Goal: Task Accomplishment & Management: Use online tool/utility

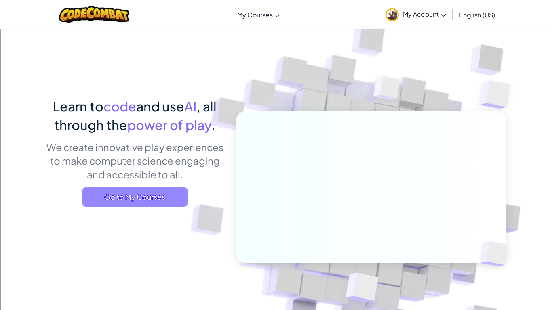
click at [137, 198] on span "Go to My Courses" at bounding box center [134, 196] width 105 height 19
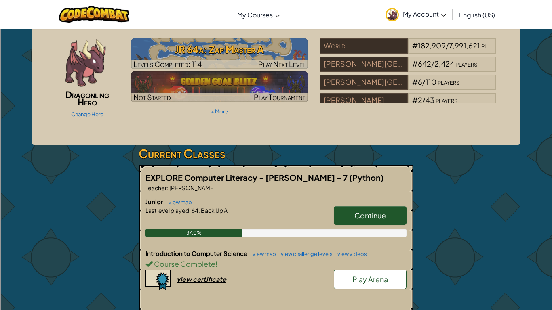
scroll to position [16, 0]
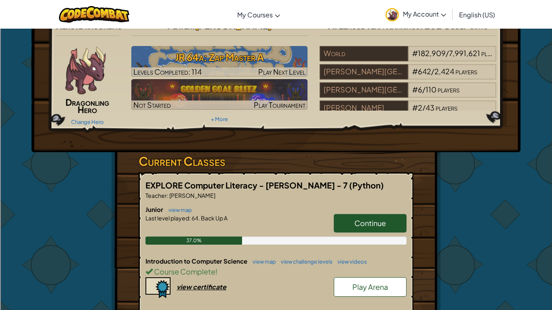
click at [362, 228] on span "Continue" at bounding box center [370, 223] width 32 height 9
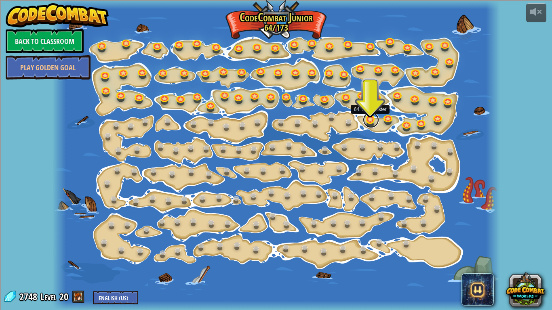
click at [367, 118] on link at bounding box center [371, 120] width 16 height 16
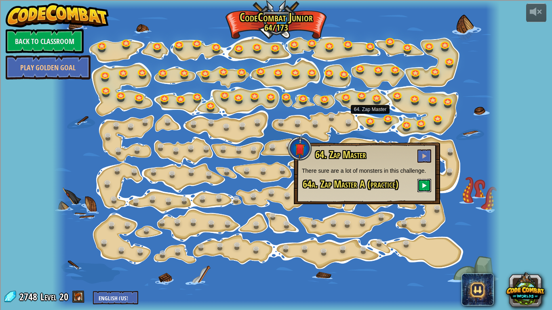
click at [422, 184] on span at bounding box center [424, 186] width 6 height 6
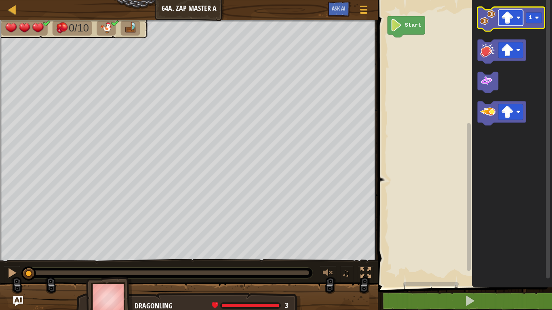
click at [519, 19] on image "Blockly Workspace" at bounding box center [518, 18] width 4 height 4
click at [486, 17] on image "Blockly Workspace" at bounding box center [487, 17] width 15 height 15
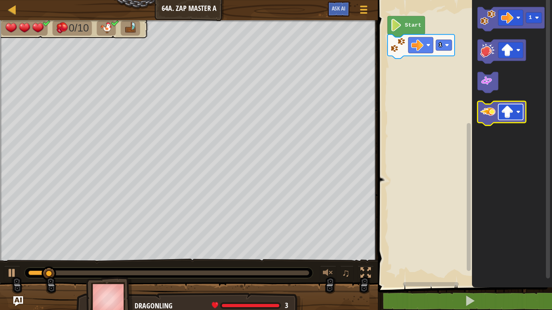
click at [514, 113] on rect "Blockly Workspace" at bounding box center [510, 112] width 25 height 16
click at [490, 116] on image "Blockly Workspace" at bounding box center [487, 111] width 15 height 15
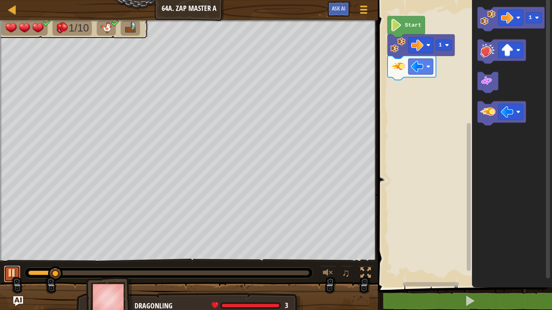
click at [11, 276] on div at bounding box center [12, 273] width 11 height 11
click at [516, 18] on rect "Blockly Workspace" at bounding box center [510, 18] width 25 height 16
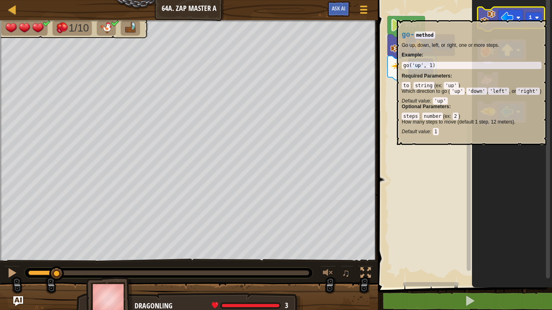
click at [485, 15] on image "Blockly Workspace" at bounding box center [487, 17] width 15 height 15
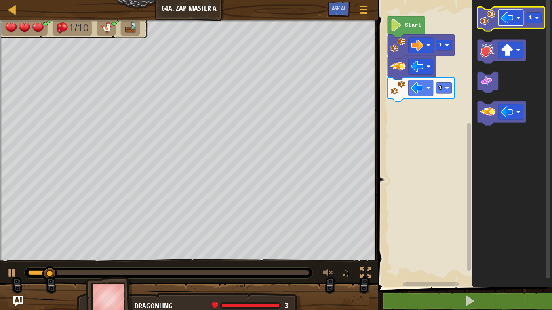
click at [518, 18] on image "Blockly Workspace" at bounding box center [518, 18] width 4 height 4
click at [535, 18] on image "Blockly Workspace" at bounding box center [537, 18] width 4 height 4
click at [488, 26] on icon "Blockly Workspace" at bounding box center [511, 19] width 67 height 24
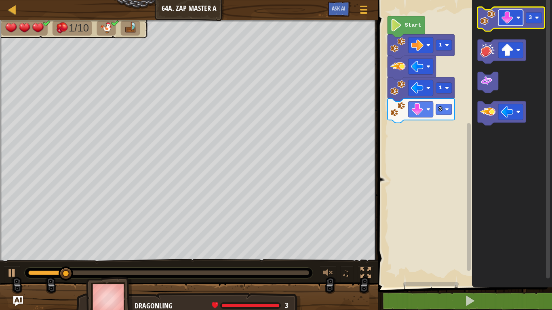
click at [517, 18] on image "Blockly Workspace" at bounding box center [518, 18] width 4 height 4
click at [537, 22] on rect "Blockly Workspace" at bounding box center [534, 18] width 16 height 11
click at [490, 23] on image "Blockly Workspace" at bounding box center [487, 17] width 15 height 15
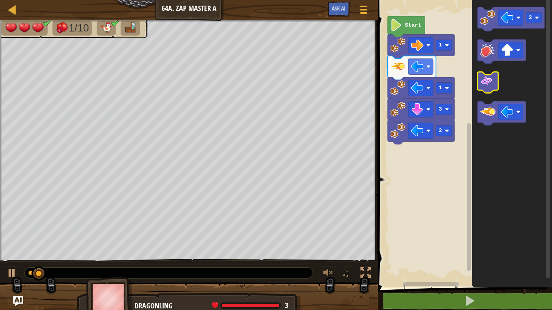
click at [492, 80] on image "Blockly Workspace" at bounding box center [486, 81] width 13 height 13
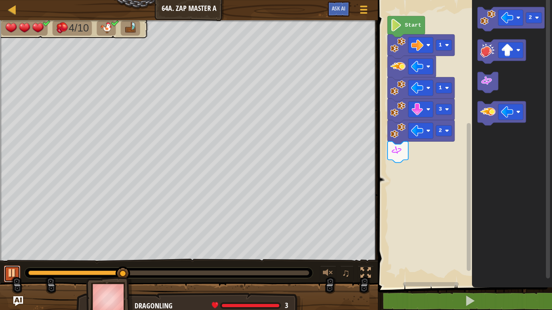
click at [11, 272] on div at bounding box center [12, 273] width 11 height 11
click at [518, 47] on rect "Blockly Workspace" at bounding box center [510, 50] width 25 height 16
click at [491, 118] on image "Blockly Workspace" at bounding box center [487, 111] width 15 height 15
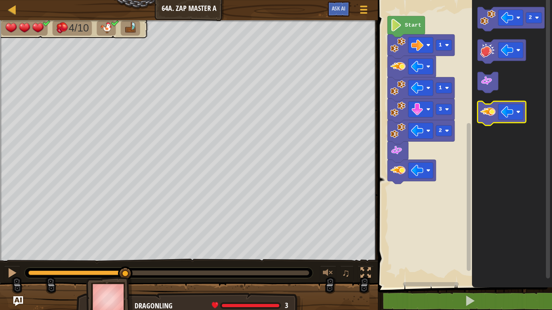
click at [491, 118] on image "Blockly Workspace" at bounding box center [487, 111] width 15 height 15
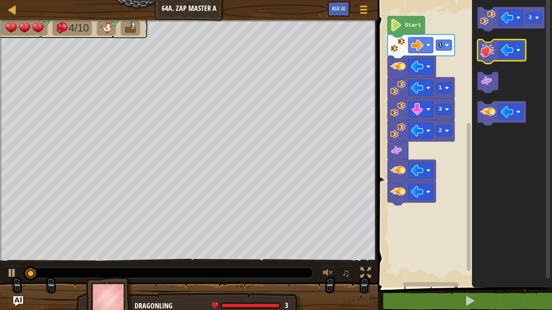
click at [486, 53] on image "Blockly Workspace" at bounding box center [487, 49] width 15 height 15
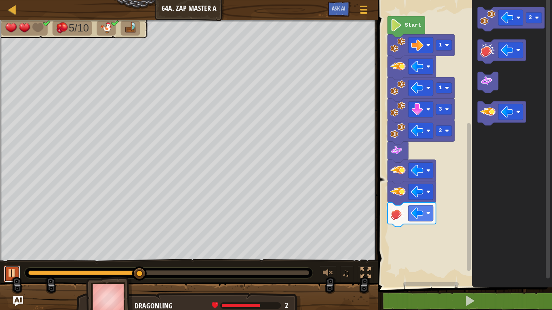
click at [9, 274] on div at bounding box center [12, 273] width 11 height 11
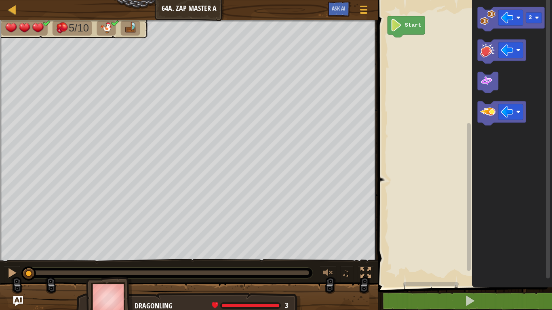
drag, startPoint x: 141, startPoint y: 275, endPoint x: 0, endPoint y: 262, distance: 141.6
click at [0, 262] on div "♫" at bounding box center [189, 271] width 378 height 24
click at [518, 18] on image "Blockly Workspace" at bounding box center [518, 18] width 4 height 4
click at [539, 21] on rect "Blockly Workspace" at bounding box center [534, 18] width 16 height 11
click at [489, 22] on image "Blockly Workspace" at bounding box center [487, 17] width 15 height 15
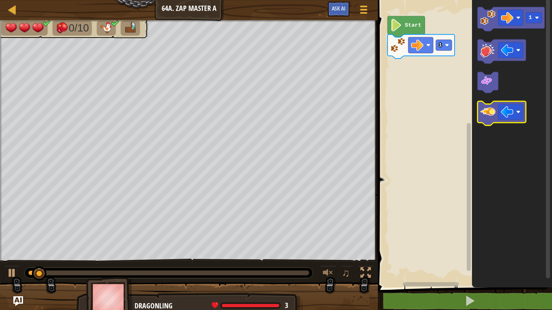
click at [484, 114] on image "Blockly Workspace" at bounding box center [487, 111] width 15 height 15
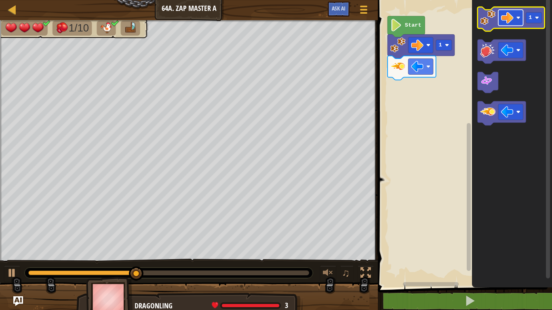
click at [516, 16] on rect "Blockly Workspace" at bounding box center [510, 18] width 25 height 16
click at [481, 19] on image "Blockly Workspace" at bounding box center [487, 17] width 15 height 15
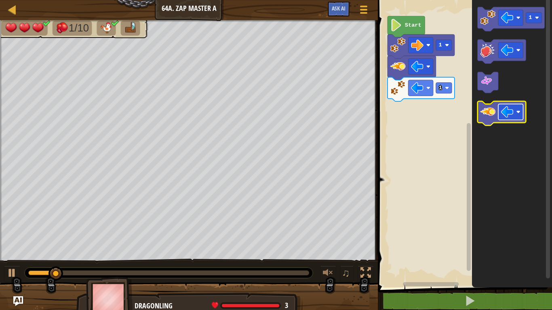
click at [513, 111] on image "Blockly Workspace" at bounding box center [507, 112] width 13 height 13
click at [490, 117] on image "Blockly Workspace" at bounding box center [487, 111] width 15 height 15
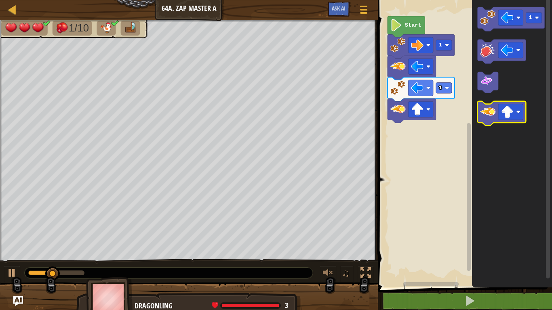
click at [490, 117] on image "Blockly Workspace" at bounding box center [487, 111] width 15 height 15
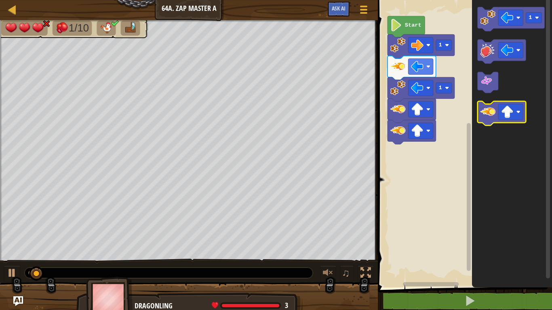
click at [490, 117] on image "Blockly Workspace" at bounding box center [487, 111] width 15 height 15
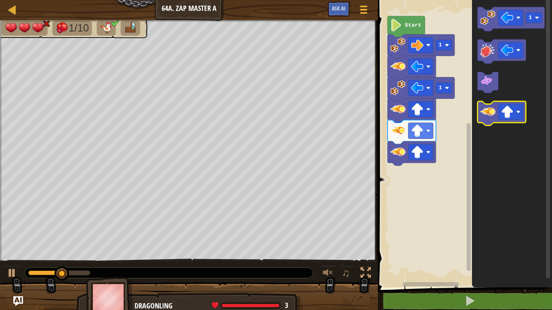
click at [488, 113] on image "Blockly Workspace" at bounding box center [487, 111] width 15 height 15
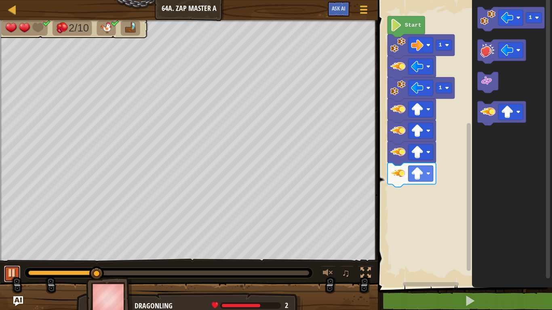
click at [13, 276] on div at bounding box center [12, 273] width 11 height 11
click at [519, 20] on rect "Blockly Workspace" at bounding box center [510, 18] width 25 height 16
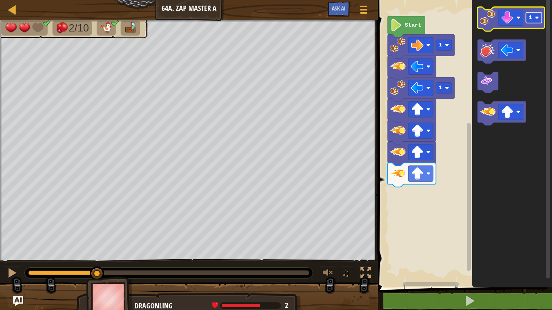
click at [538, 19] on image "Blockly Workspace" at bounding box center [537, 18] width 4 height 4
click at [482, 19] on image "Blockly Workspace" at bounding box center [487, 17] width 15 height 15
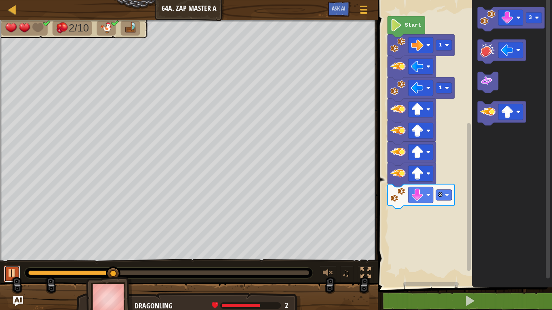
click at [12, 270] on div at bounding box center [12, 273] width 11 height 11
click at [518, 16] on image "Blockly Workspace" at bounding box center [518, 18] width 4 height 4
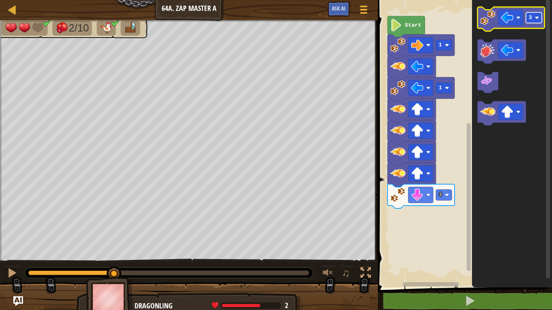
click at [537, 16] on image "Blockly Workspace" at bounding box center [537, 18] width 4 height 4
click at [488, 20] on image "Blockly Workspace" at bounding box center [487, 17] width 15 height 15
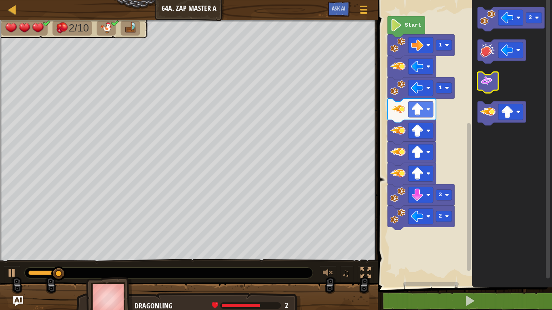
click at [486, 81] on image "Blockly Workspace" at bounding box center [486, 81] width 13 height 13
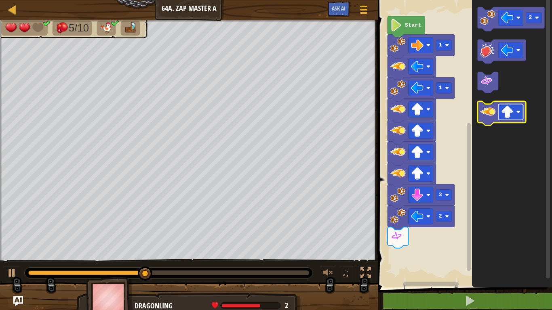
click at [517, 112] on image "Blockly Workspace" at bounding box center [518, 112] width 4 height 4
click at [483, 110] on image "Blockly Workspace" at bounding box center [487, 111] width 15 height 15
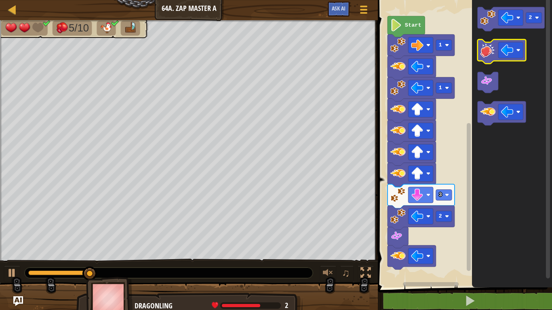
click at [484, 57] on image "Blockly Workspace" at bounding box center [487, 49] width 15 height 15
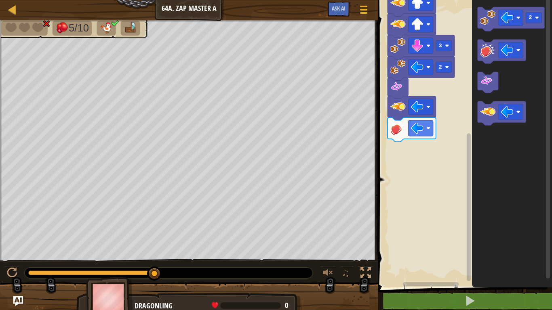
click at [471, 158] on g "Blockly Workspace" at bounding box center [469, 138] width 6 height 285
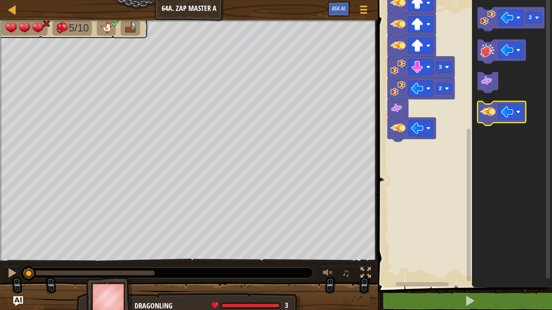
click at [488, 110] on image "Blockly Workspace" at bounding box center [487, 111] width 15 height 15
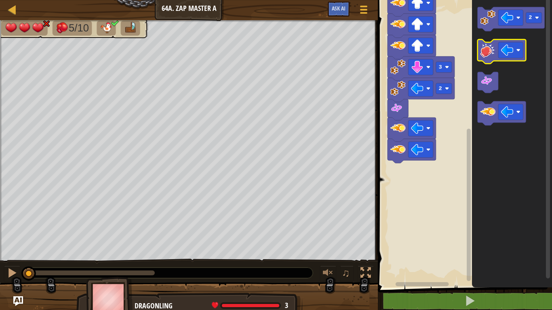
click at [483, 52] on image "Blockly Workspace" at bounding box center [487, 49] width 15 height 15
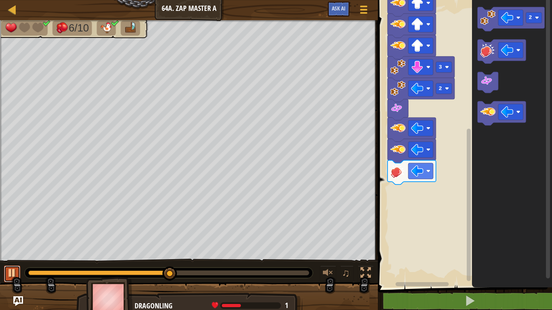
click at [11, 271] on div at bounding box center [12, 273] width 11 height 11
click at [549, 62] on rect "Blockly Workspace" at bounding box center [548, 138] width 4 height 282
click at [550, 11] on rect "Blockly Workspace" at bounding box center [548, 138] width 4 height 282
click at [546, 28] on rect "Blockly Workspace" at bounding box center [548, 138] width 4 height 282
click at [551, 106] on div "Start 1 1 3 2 2" at bounding box center [463, 142] width 177 height 292
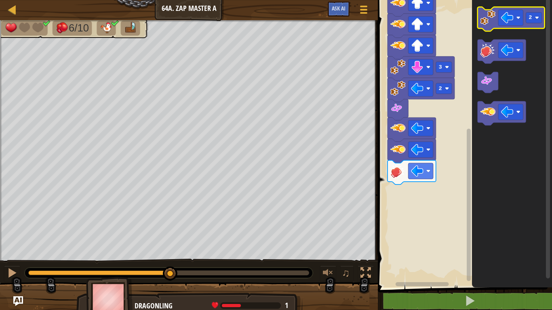
click at [484, 16] on image "Blockly Workspace" at bounding box center [487, 17] width 15 height 15
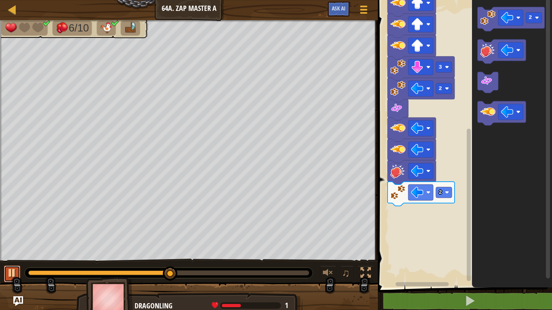
click at [7, 274] on div at bounding box center [12, 273] width 11 height 11
click at [518, 112] on image "Blockly Workspace" at bounding box center [518, 112] width 4 height 4
click at [485, 118] on image "Blockly Workspace" at bounding box center [487, 111] width 15 height 15
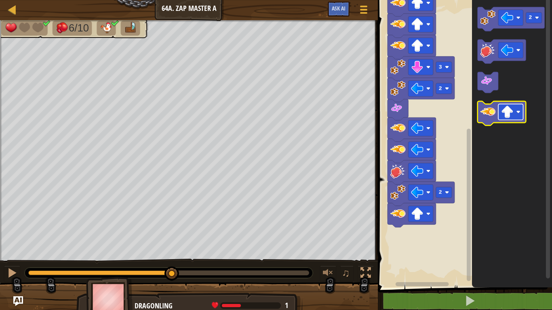
click at [517, 113] on image "Blockly Workspace" at bounding box center [518, 112] width 4 height 4
click at [487, 114] on image "Blockly Workspace" at bounding box center [487, 111] width 15 height 15
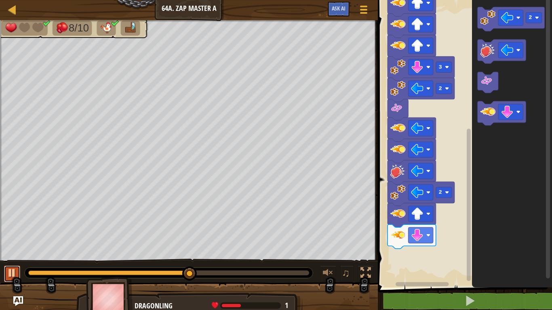
click at [11, 271] on div at bounding box center [12, 273] width 11 height 11
click at [487, 118] on image "Blockly Workspace" at bounding box center [487, 111] width 15 height 15
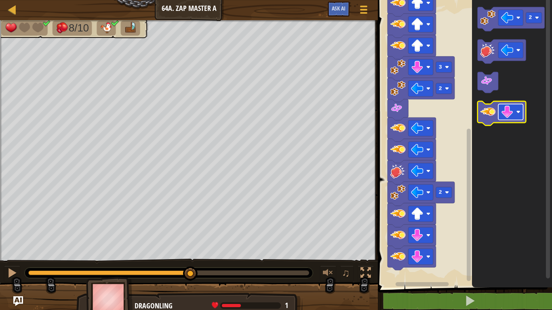
click at [519, 110] on image "Blockly Workspace" at bounding box center [518, 112] width 4 height 4
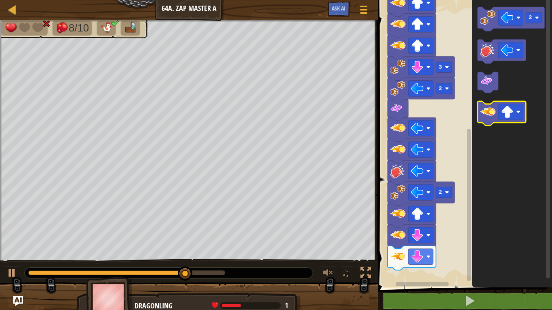
click at [486, 113] on image "Blockly Workspace" at bounding box center [487, 111] width 15 height 15
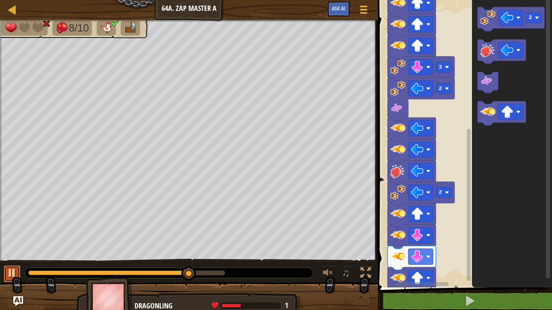
click at [11, 274] on div at bounding box center [12, 273] width 11 height 11
click at [512, 46] on image "Blockly Workspace" at bounding box center [507, 50] width 13 height 13
click at [520, 113] on image "Blockly Workspace" at bounding box center [518, 112] width 4 height 4
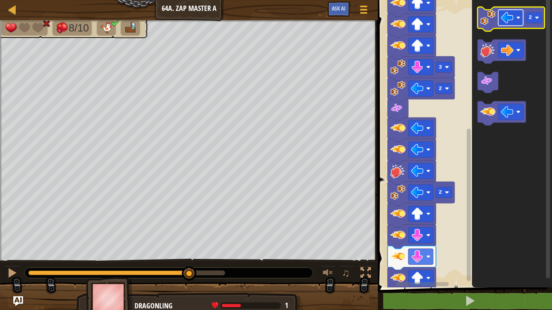
click at [516, 21] on rect "Blockly Workspace" at bounding box center [510, 18] width 25 height 16
click at [537, 20] on rect "Blockly Workspace" at bounding box center [534, 18] width 16 height 11
click at [488, 21] on image "Blockly Workspace" at bounding box center [487, 17] width 15 height 15
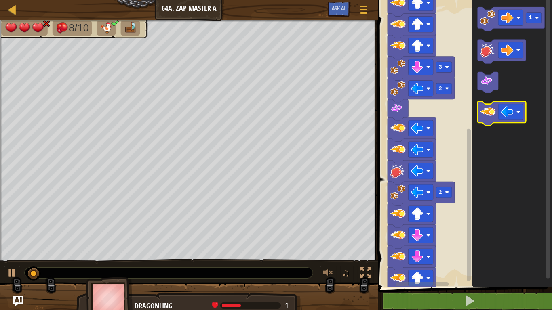
click at [487, 113] on image "Blockly Workspace" at bounding box center [487, 111] width 15 height 15
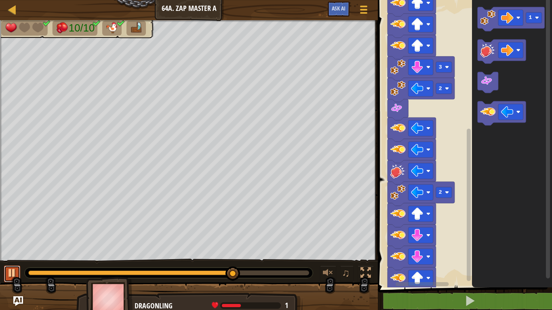
click at [10, 269] on div at bounding box center [12, 273] width 11 height 11
click at [519, 20] on rect "Blockly Workspace" at bounding box center [510, 18] width 25 height 16
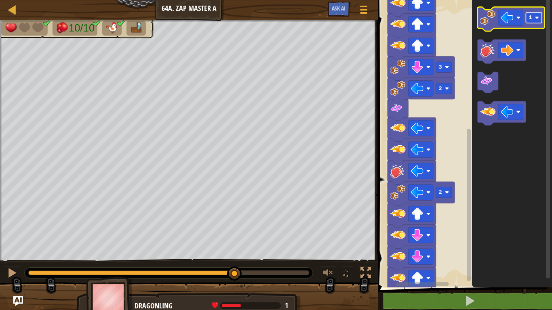
click at [539, 21] on rect "Blockly Workspace" at bounding box center [534, 18] width 16 height 11
click at [486, 18] on image "Blockly Workspace" at bounding box center [487, 17] width 15 height 15
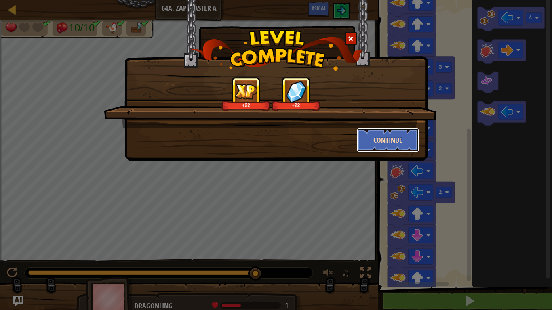
click at [359, 139] on button "Continue" at bounding box center [388, 140] width 63 height 24
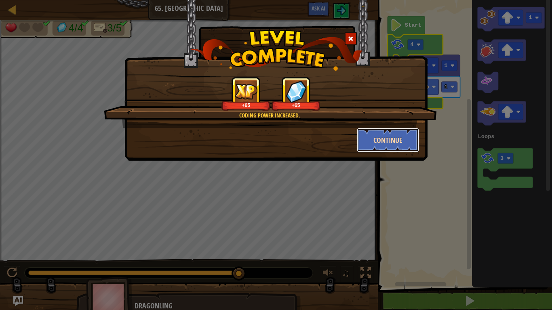
click at [385, 143] on button "Continue" at bounding box center [388, 140] width 63 height 24
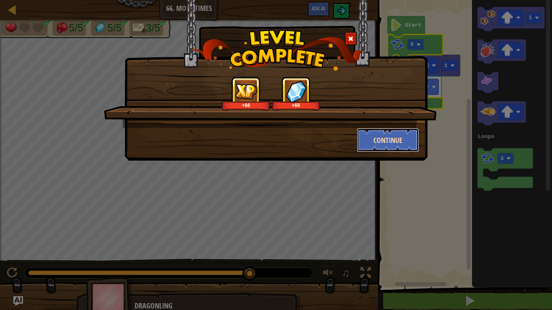
click at [385, 142] on button "Continue" at bounding box center [388, 140] width 63 height 24
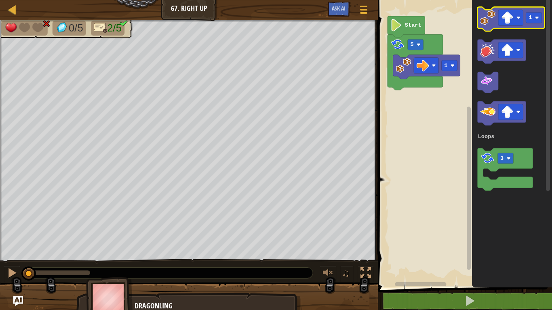
click at [492, 30] on g "1" at bounding box center [511, 19] width 67 height 24
click at [481, 27] on g "1" at bounding box center [511, 19] width 67 height 24
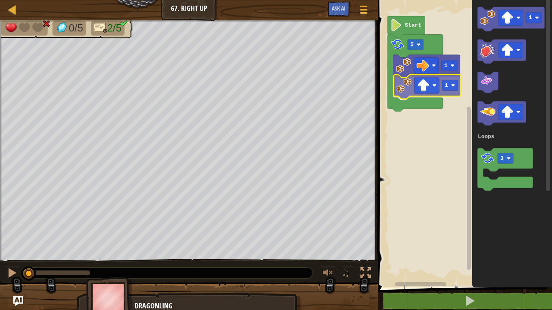
click at [406, 87] on div "Loops 1 1 5 Start 1 3 Loops 1" at bounding box center [463, 142] width 177 height 292
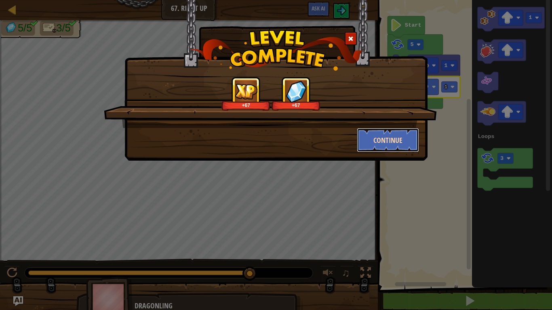
click at [405, 140] on button "Continue" at bounding box center [388, 140] width 63 height 24
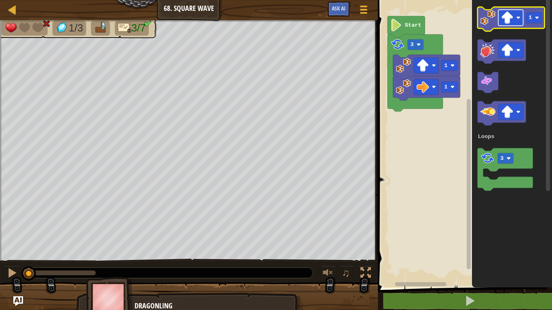
click at [519, 21] on rect "Blockly Workspace" at bounding box center [510, 18] width 25 height 16
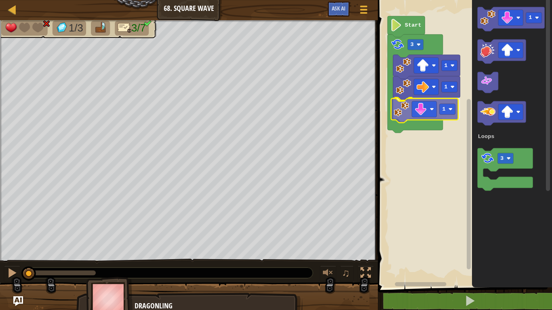
click at [400, 111] on div "Loops 1 1 1 3 Start 1 3 Loops 1" at bounding box center [463, 142] width 177 height 292
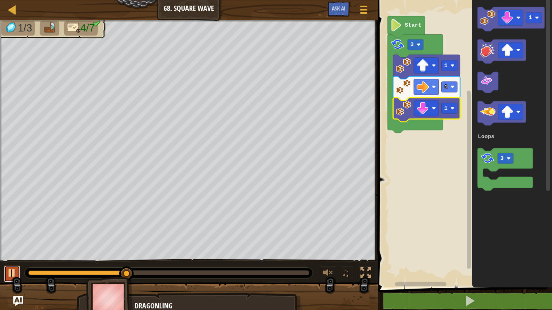
click at [6, 274] on button at bounding box center [12, 274] width 16 height 17
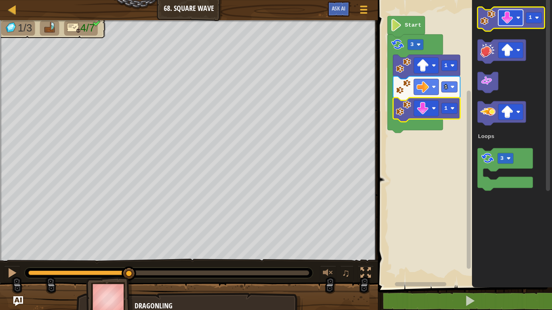
click at [515, 19] on rect "Blockly Workspace" at bounding box center [510, 18] width 25 height 16
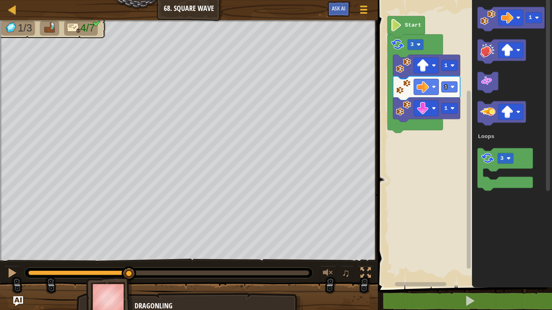
click at [440, 91] on div "Loops 1 1 1 3 Start 1 3 Loops" at bounding box center [463, 142] width 177 height 292
click at [492, 27] on g "1" at bounding box center [511, 19] width 67 height 24
click at [487, 21] on image "Blockly Workspace" at bounding box center [487, 17] width 15 height 15
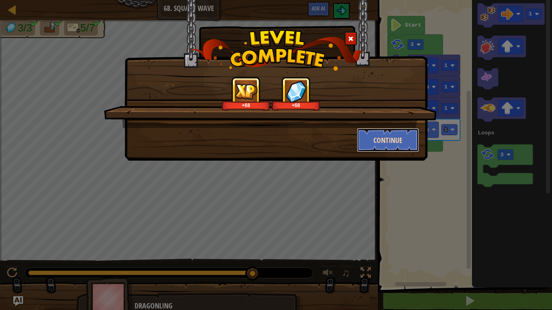
click at [373, 139] on button "Continue" at bounding box center [388, 140] width 63 height 24
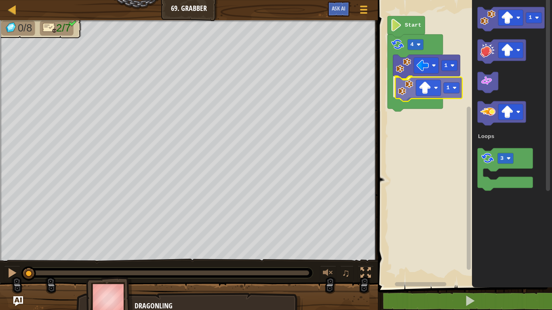
click at [400, 88] on div "Loops 1 1 4 Start 1 3 Loops 1" at bounding box center [463, 142] width 177 height 292
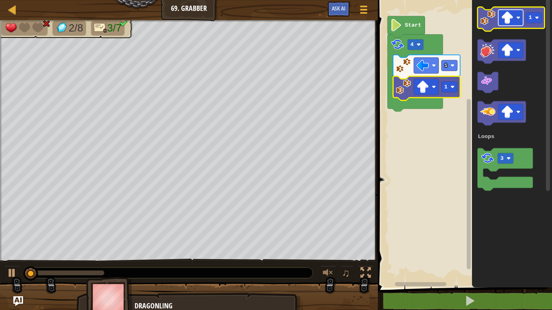
click at [518, 18] on image "Blockly Workspace" at bounding box center [518, 18] width 4 height 4
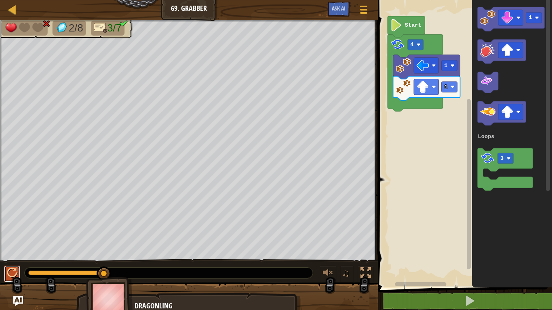
click at [7, 273] on div at bounding box center [12, 273] width 11 height 11
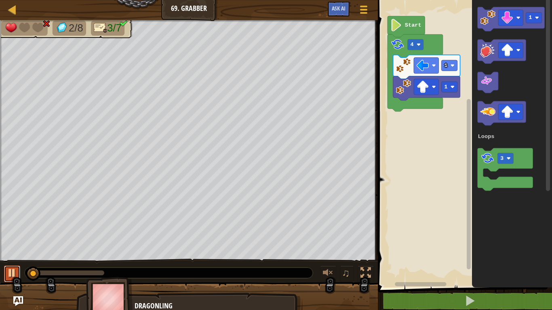
click at [7, 273] on div at bounding box center [12, 273] width 11 height 11
click at [537, 19] on image "Blockly Workspace" at bounding box center [537, 18] width 4 height 4
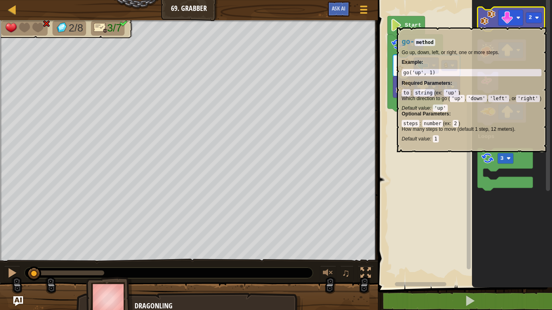
click at [488, 23] on image "Blockly Workspace" at bounding box center [487, 17] width 15 height 15
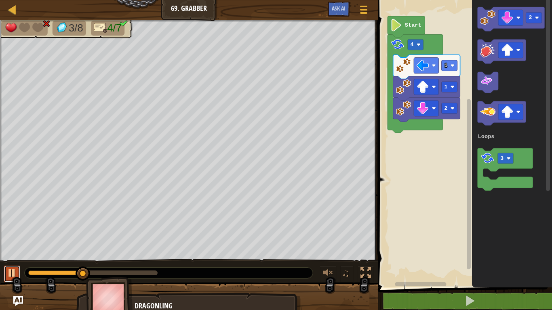
click at [12, 275] on div at bounding box center [12, 273] width 11 height 11
click at [533, 23] on icon "Blockly Workspace" at bounding box center [511, 19] width 67 height 24
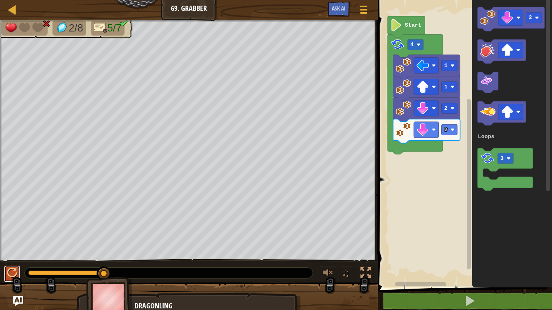
click at [13, 278] on div at bounding box center [12, 273] width 11 height 11
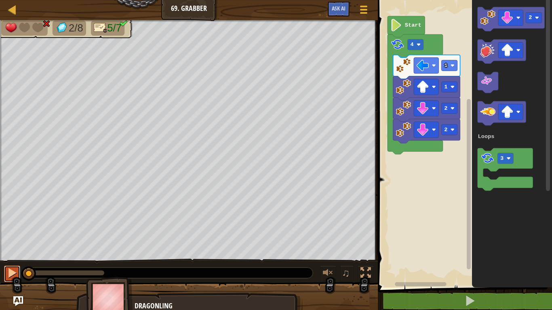
click at [0, 0] on div at bounding box center [0, 0] width 0 height 0
click at [13, 278] on div at bounding box center [12, 273] width 11 height 11
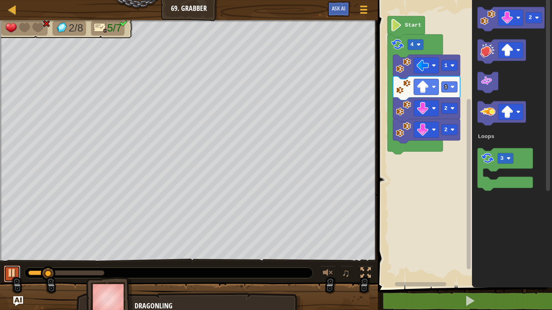
click at [17, 275] on div at bounding box center [12, 273] width 11 height 11
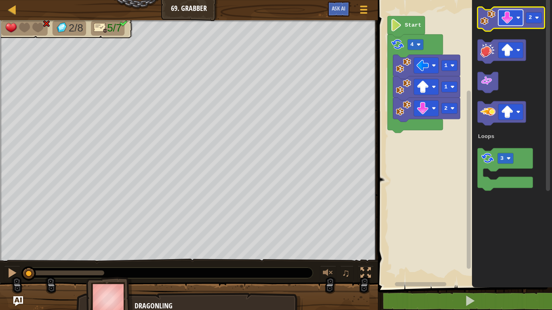
click at [518, 18] on image "Blockly Workspace" at bounding box center [518, 18] width 4 height 4
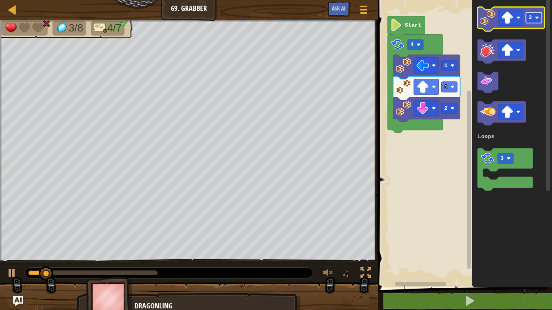
click at [538, 17] on image "Blockly Workspace" at bounding box center [537, 18] width 4 height 4
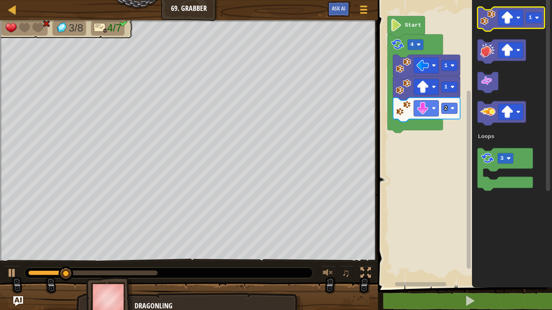
click at [488, 23] on image "Blockly Workspace" at bounding box center [487, 17] width 15 height 15
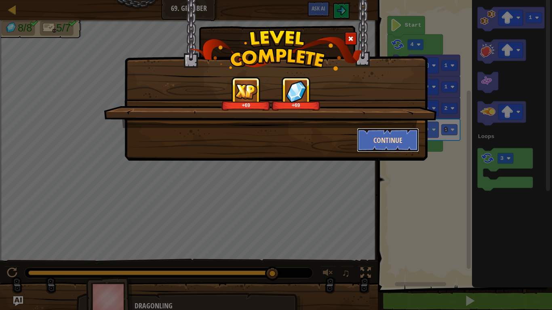
click at [386, 137] on button "Continue" at bounding box center [388, 140] width 63 height 24
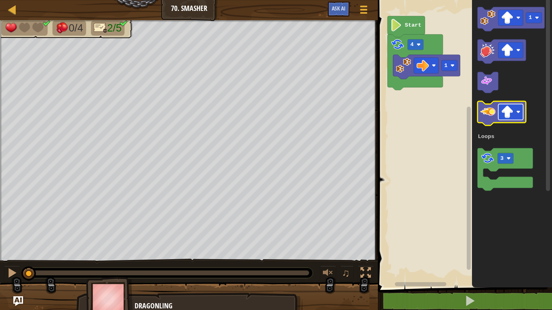
click at [521, 110] on rect "Blockly Workspace" at bounding box center [510, 112] width 25 height 16
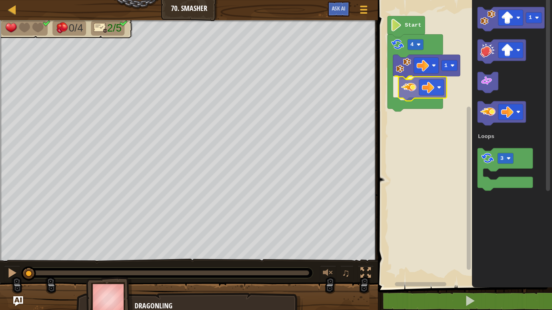
click at [410, 83] on div "Loops 1 4 Start 1 3 Loops" at bounding box center [463, 142] width 177 height 292
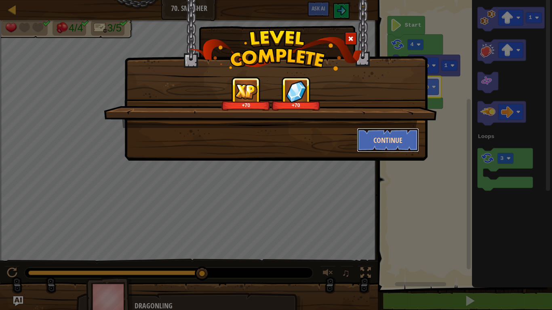
click at [366, 135] on button "Continue" at bounding box center [388, 140] width 63 height 24
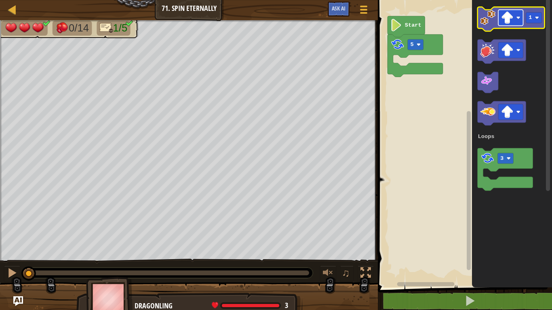
click at [519, 20] on rect "Blockly Workspace" at bounding box center [510, 18] width 25 height 16
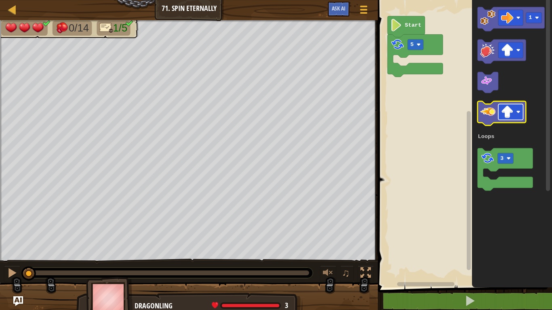
click at [517, 109] on rect "Blockly Workspace" at bounding box center [510, 112] width 25 height 16
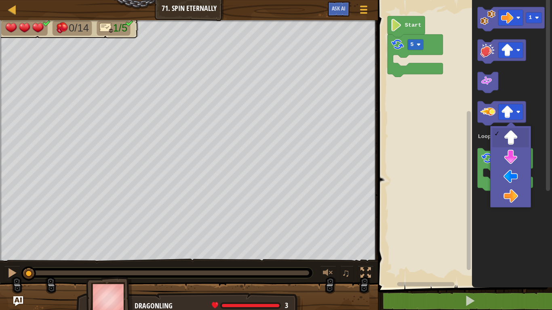
click at [537, 97] on icon "Blockly Workspace" at bounding box center [512, 142] width 80 height 292
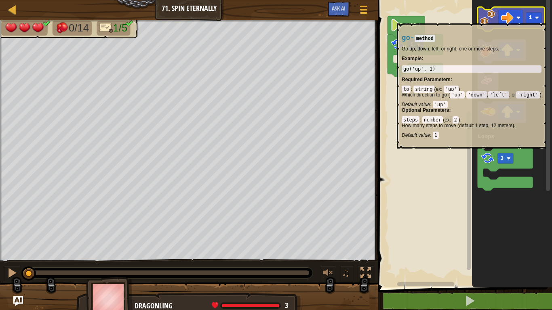
click at [488, 19] on image "Blockly Workspace" at bounding box center [487, 17] width 15 height 15
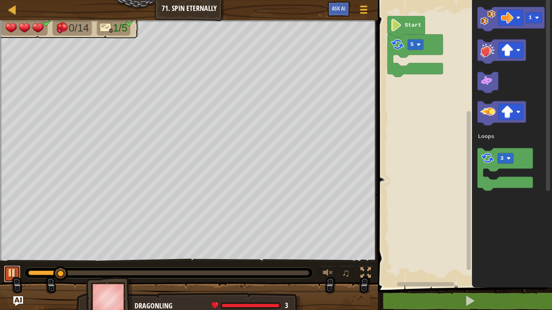
click at [11, 274] on div at bounding box center [12, 273] width 11 height 11
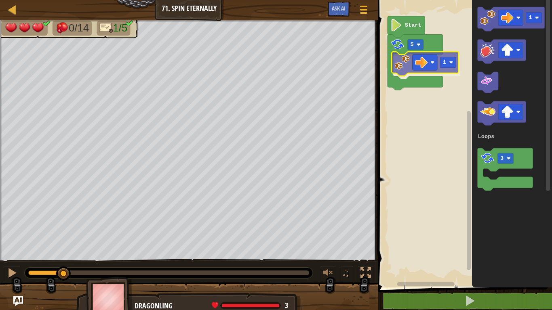
click at [392, 60] on div "Loops 5 1 Start 1 3 Loops 1" at bounding box center [463, 142] width 177 height 292
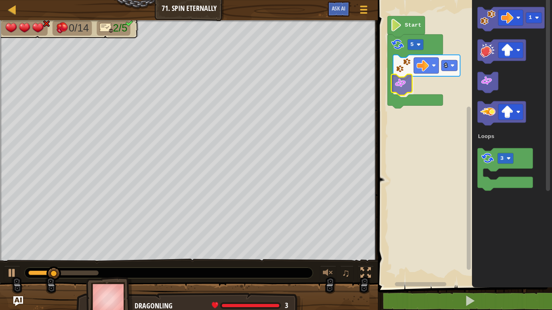
click at [400, 80] on div "Loops 5 1 Start 1 3 Loops" at bounding box center [463, 142] width 177 height 292
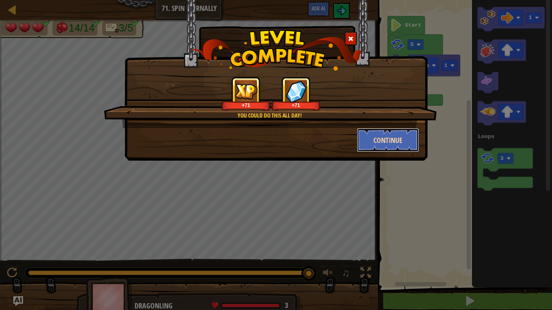
click at [375, 139] on button "Continue" at bounding box center [388, 140] width 63 height 24
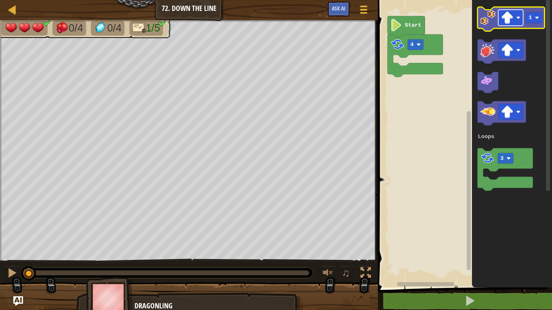
click at [517, 17] on image "Blockly Workspace" at bounding box center [518, 18] width 4 height 4
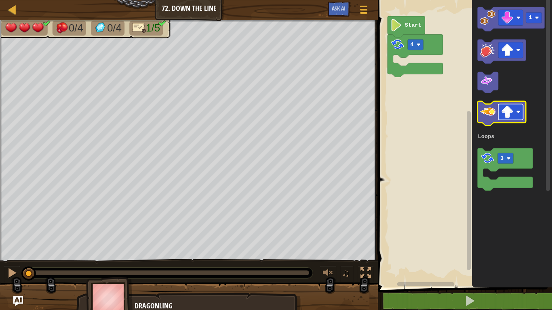
click at [520, 115] on rect "Blockly Workspace" at bounding box center [510, 112] width 25 height 16
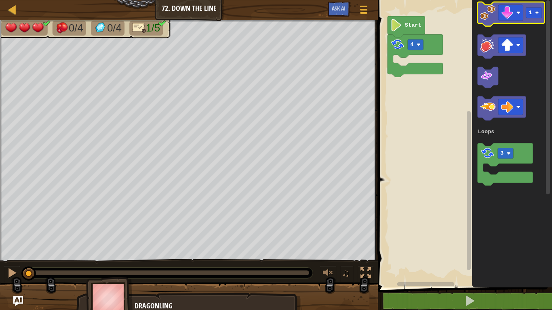
click at [482, 17] on image "Blockly Workspace" at bounding box center [487, 12] width 15 height 15
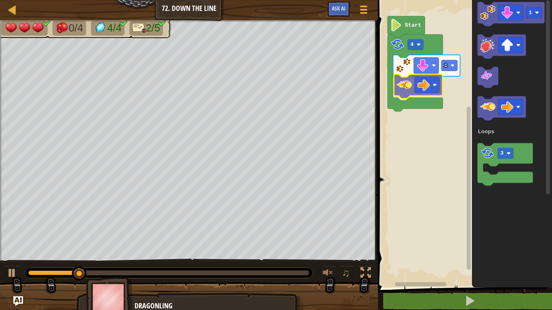
click at [400, 81] on div "Loops 4 1 Start 1 3 Loops" at bounding box center [463, 142] width 177 height 292
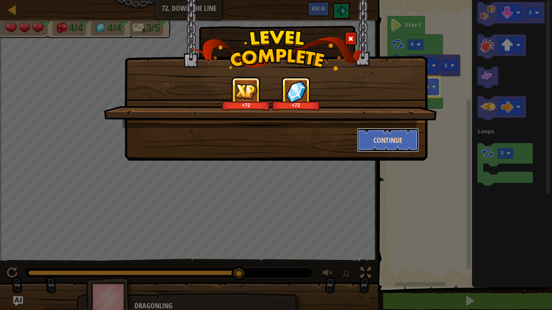
click at [369, 139] on button "Continue" at bounding box center [388, 140] width 63 height 24
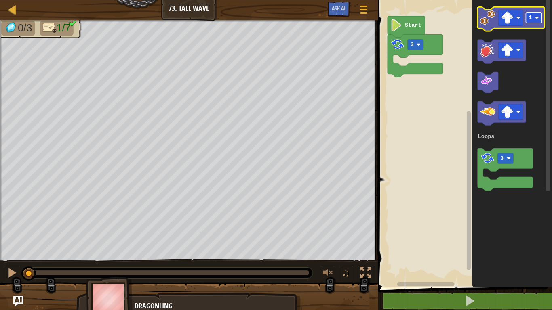
click at [533, 17] on rect "Blockly Workspace" at bounding box center [534, 18] width 16 height 11
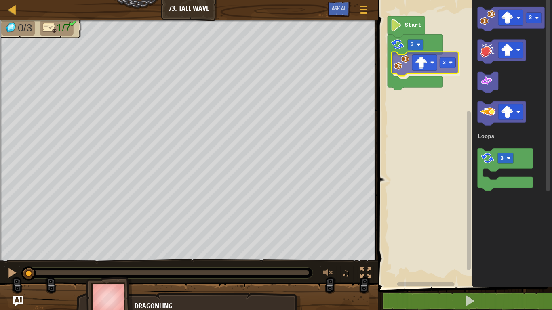
click at [402, 67] on div "Loops 3 2 Start 2 3 Loops 2" at bounding box center [463, 142] width 177 height 292
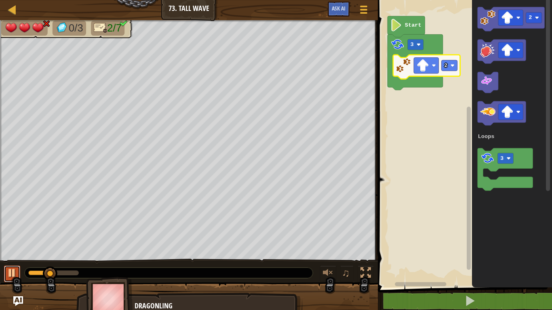
click at [5, 275] on button at bounding box center [12, 274] width 16 height 17
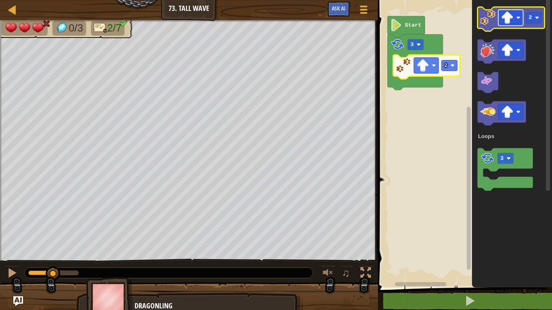
click at [516, 15] on rect "Blockly Workspace" at bounding box center [510, 18] width 25 height 16
click at [539, 22] on rect "Blockly Workspace" at bounding box center [534, 18] width 16 height 11
click at [490, 23] on image "Blockly Workspace" at bounding box center [487, 17] width 15 height 15
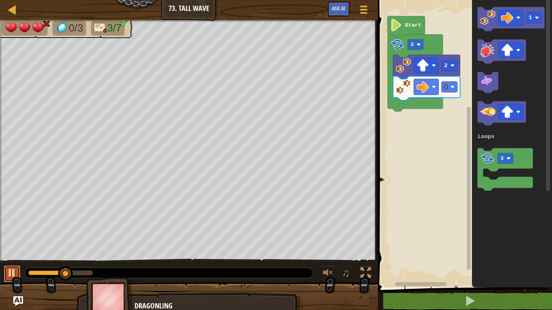
click at [7, 273] on div at bounding box center [12, 273] width 11 height 11
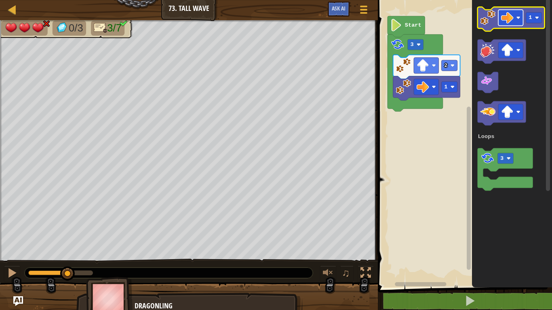
click at [518, 17] on image "Blockly Workspace" at bounding box center [518, 18] width 4 height 4
click at [537, 18] on image "Blockly Workspace" at bounding box center [537, 18] width 4 height 4
click at [488, 20] on image "Blockly Workspace" at bounding box center [487, 17] width 15 height 15
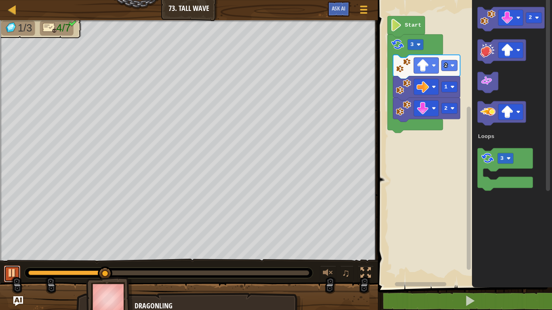
click at [11, 276] on div at bounding box center [12, 273] width 11 height 11
click at [513, 18] on image "Blockly Workspace" at bounding box center [507, 17] width 13 height 13
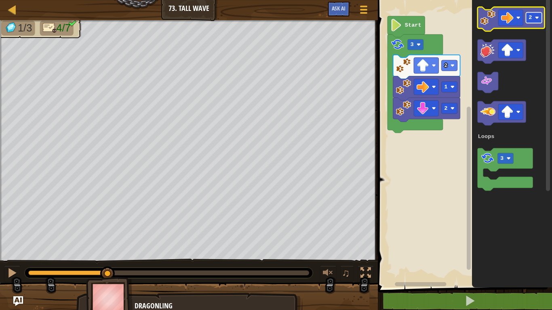
click at [536, 17] on image "Blockly Workspace" at bounding box center [537, 18] width 4 height 4
click at [488, 21] on image "Blockly Workspace" at bounding box center [487, 17] width 15 height 15
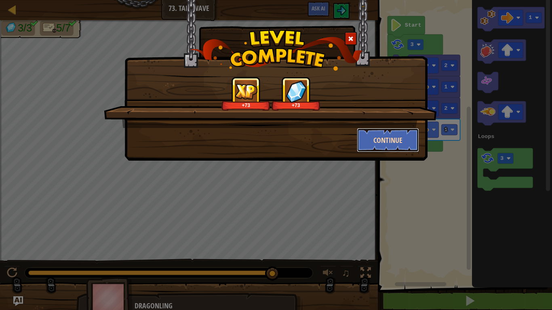
click at [384, 143] on button "Continue" at bounding box center [388, 140] width 63 height 24
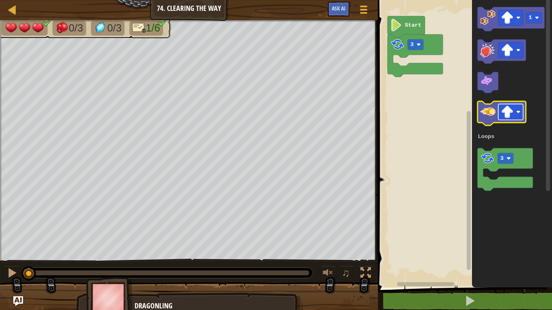
click at [519, 115] on rect "Blockly Workspace" at bounding box center [510, 112] width 25 height 16
click at [488, 117] on image "Blockly Workspace" at bounding box center [487, 111] width 15 height 15
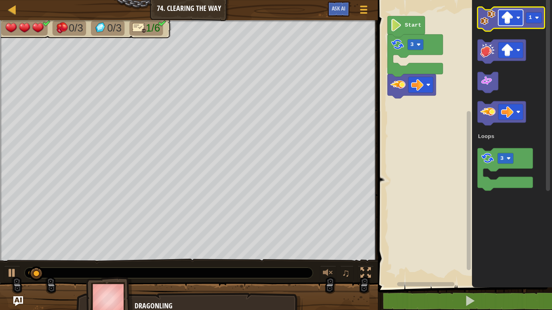
click at [519, 15] on rect "Blockly Workspace" at bounding box center [510, 18] width 25 height 16
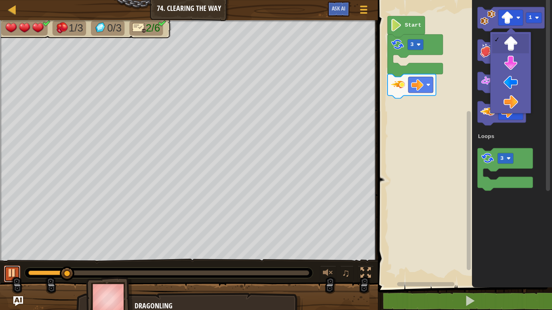
click at [4, 273] on button at bounding box center [12, 274] width 16 height 17
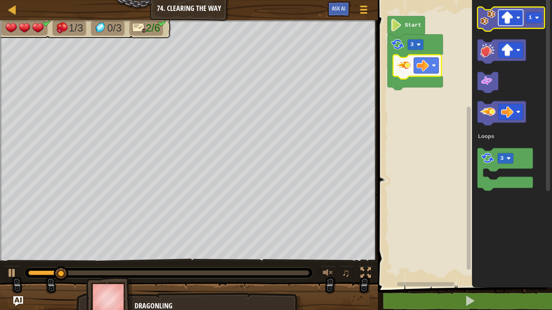
click at [516, 18] on rect "Blockly Workspace" at bounding box center [510, 18] width 25 height 16
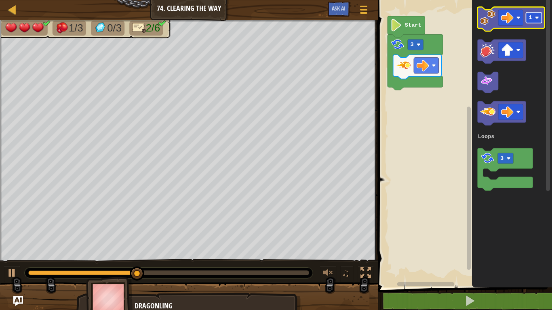
click at [536, 16] on image "Blockly Workspace" at bounding box center [537, 18] width 4 height 4
click at [485, 22] on image "Blockly Workspace" at bounding box center [487, 17] width 15 height 15
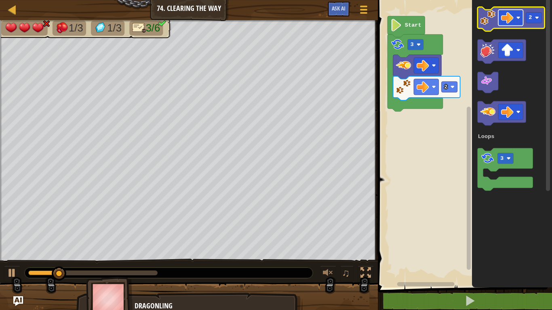
click at [520, 17] on image "Blockly Workspace" at bounding box center [518, 18] width 4 height 4
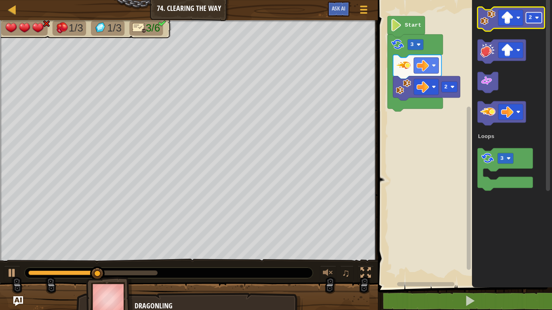
click at [537, 21] on rect "Blockly Workspace" at bounding box center [534, 18] width 16 height 11
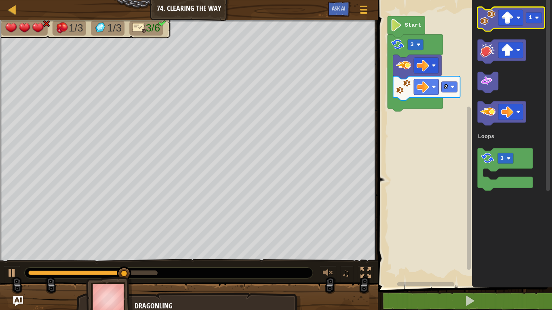
click at [486, 23] on image "Blockly Workspace" at bounding box center [487, 17] width 15 height 15
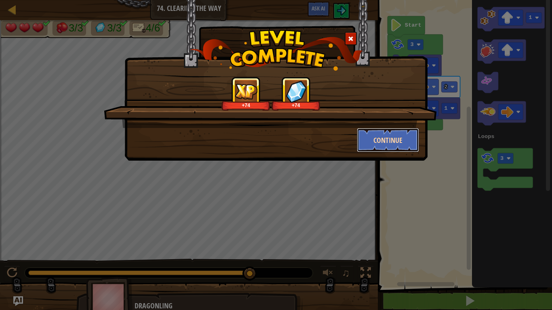
click at [391, 143] on button "Continue" at bounding box center [388, 140] width 63 height 24
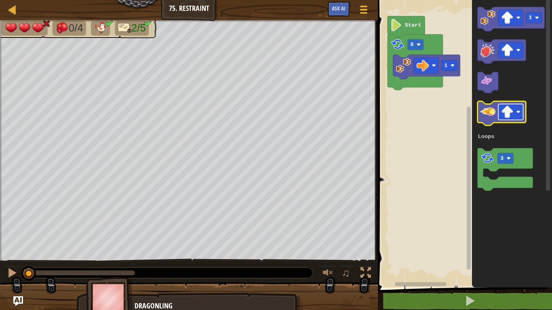
click at [519, 110] on image "Blockly Workspace" at bounding box center [518, 112] width 4 height 4
click at [482, 115] on image "Blockly Workspace" at bounding box center [487, 111] width 15 height 15
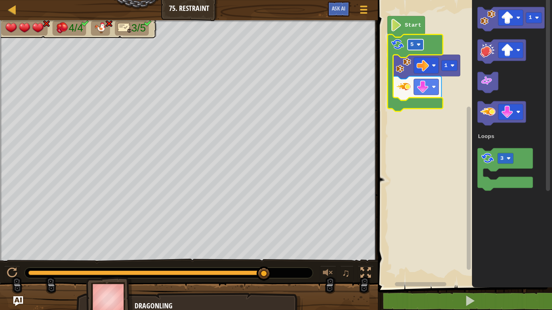
click at [418, 43] on image "Blockly Workspace" at bounding box center [419, 44] width 4 height 4
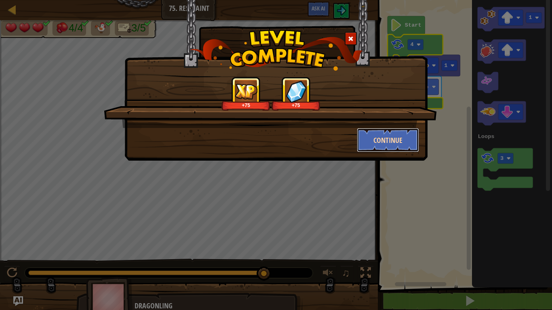
click at [393, 135] on button "Continue" at bounding box center [388, 140] width 63 height 24
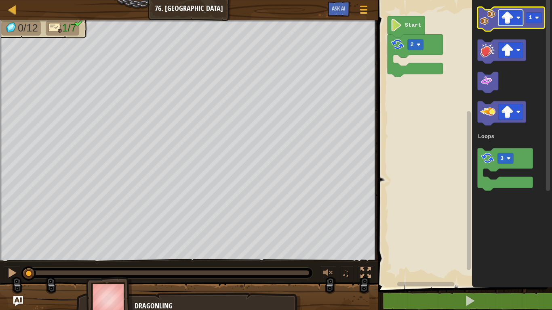
click at [517, 17] on image "Blockly Workspace" at bounding box center [518, 18] width 4 height 4
click at [537, 21] on rect "Blockly Workspace" at bounding box center [534, 18] width 16 height 11
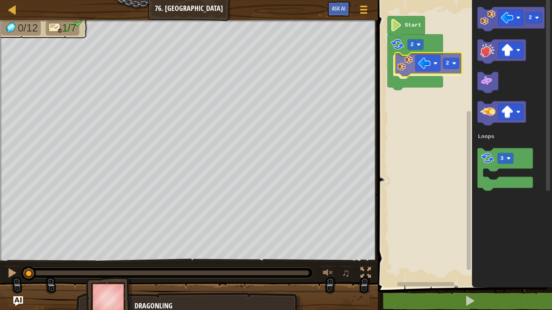
click at [400, 66] on div "Loops 2 2 Start 2 3 Loops 2" at bounding box center [463, 142] width 177 height 292
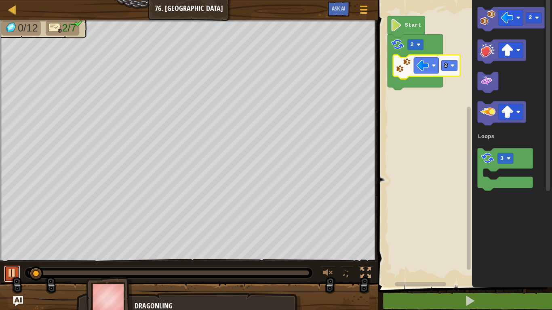
click at [11, 272] on div at bounding box center [12, 273] width 11 height 11
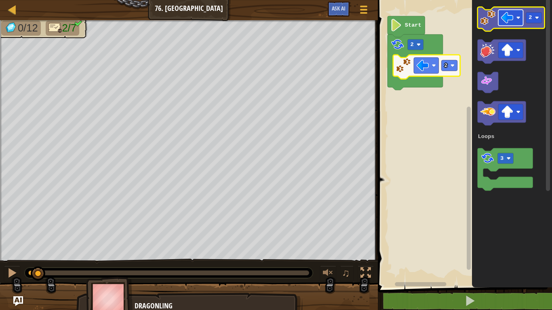
click at [518, 14] on rect "Blockly Workspace" at bounding box center [510, 18] width 25 height 16
click at [486, 20] on image "Blockly Workspace" at bounding box center [487, 17] width 15 height 15
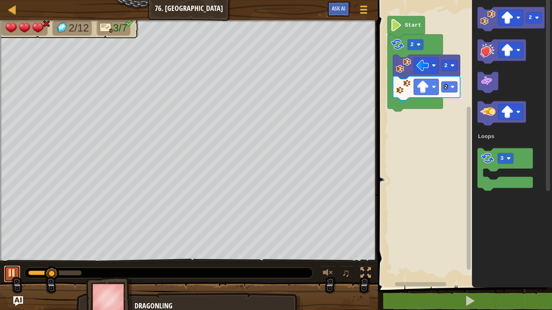
click at [13, 271] on div at bounding box center [12, 273] width 11 height 11
click at [516, 17] on rect "Blockly Workspace" at bounding box center [510, 18] width 25 height 16
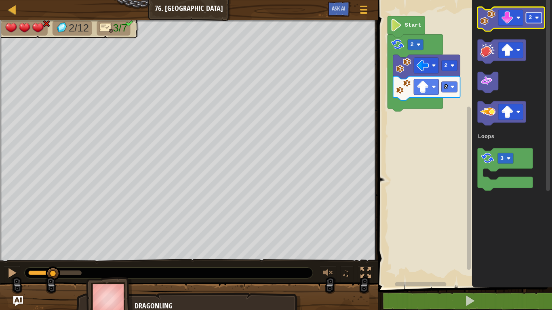
click at [539, 16] on image "Blockly Workspace" at bounding box center [537, 18] width 4 height 4
click at [484, 21] on image "Blockly Workspace" at bounding box center [487, 17] width 15 height 15
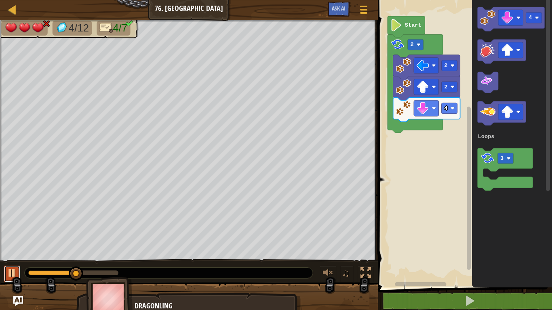
click at [10, 271] on div at bounding box center [12, 273] width 11 height 11
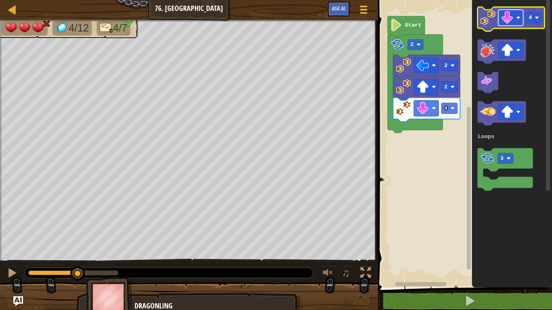
click at [512, 18] on image "Blockly Workspace" at bounding box center [507, 17] width 13 height 13
click at [536, 21] on rect "Blockly Workspace" at bounding box center [534, 18] width 16 height 11
click at [483, 24] on image "Blockly Workspace" at bounding box center [487, 17] width 15 height 15
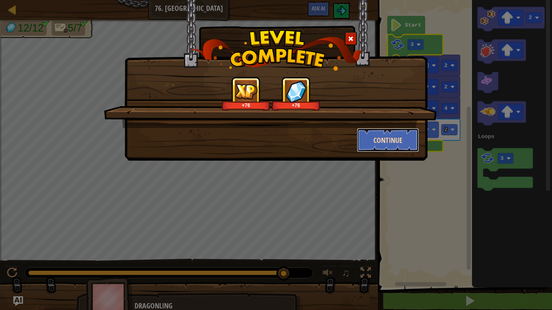
click at [396, 136] on button "Continue" at bounding box center [388, 140] width 63 height 24
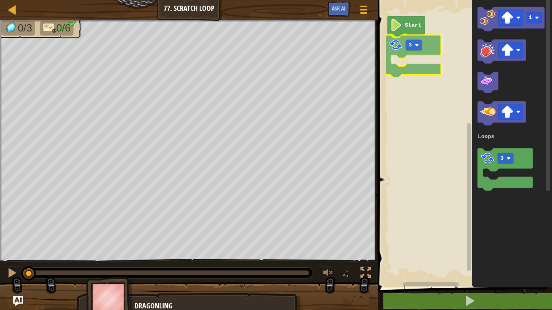
click at [394, 44] on div "Loops Start 3 1 3 Loops 3" at bounding box center [463, 142] width 177 height 292
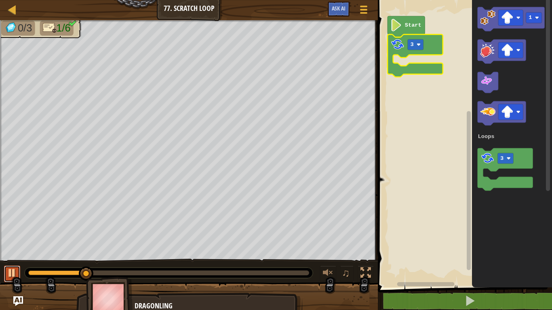
click at [5, 274] on button at bounding box center [12, 274] width 16 height 17
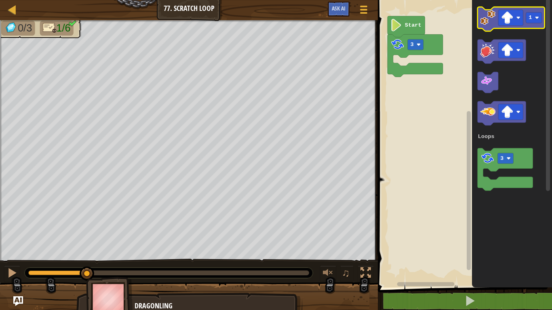
click at [482, 22] on image "Blockly Workspace" at bounding box center [487, 17] width 15 height 15
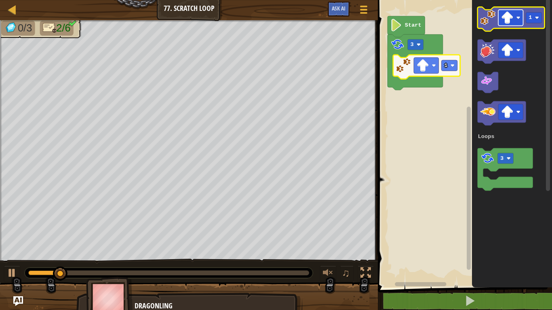
click at [517, 20] on rect "Blockly Workspace" at bounding box center [510, 18] width 25 height 16
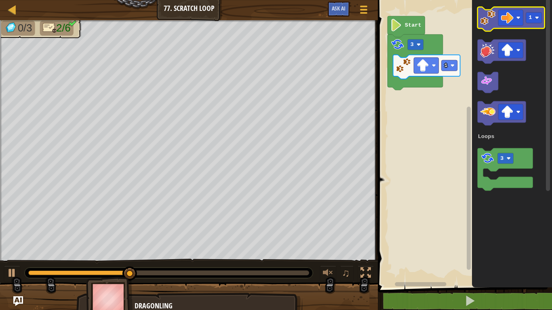
click at [487, 15] on image "Blockly Workspace" at bounding box center [487, 17] width 15 height 15
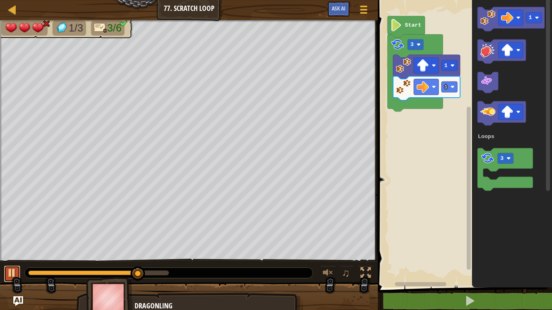
click at [8, 273] on div at bounding box center [12, 273] width 11 height 11
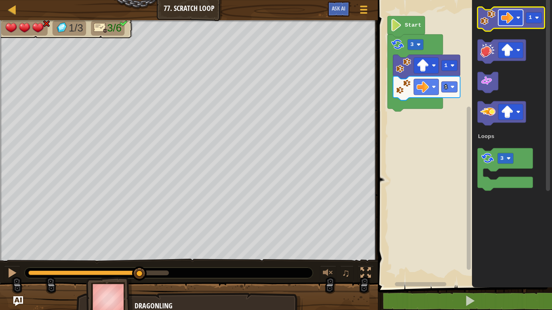
click at [516, 17] on image "Blockly Workspace" at bounding box center [518, 18] width 4 height 4
click at [481, 20] on image "Blockly Workspace" at bounding box center [487, 17] width 15 height 15
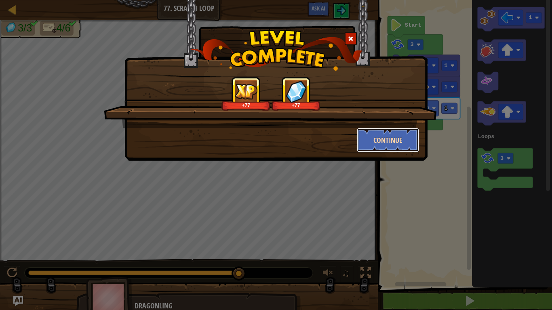
click at [384, 134] on button "Continue" at bounding box center [388, 140] width 63 height 24
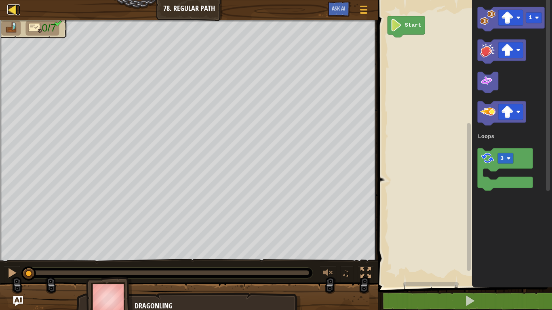
click at [12, 8] on div at bounding box center [12, 9] width 10 height 10
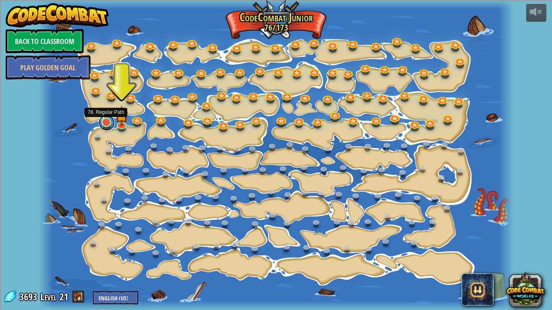
click at [101, 122] on link at bounding box center [107, 123] width 16 height 16
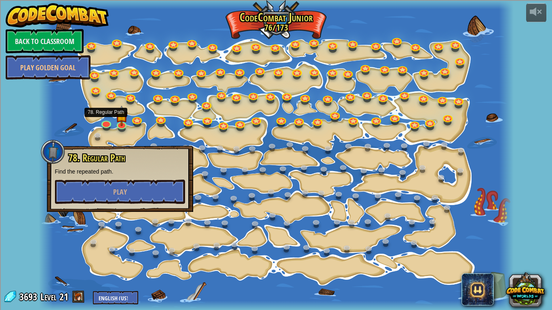
click at [46, 126] on div at bounding box center [46, 155] width 14 height 310
click at [64, 114] on div at bounding box center [276, 155] width 475 height 310
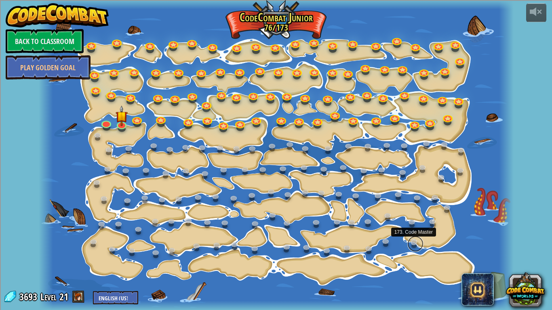
click at [410, 240] on link at bounding box center [415, 244] width 16 height 16
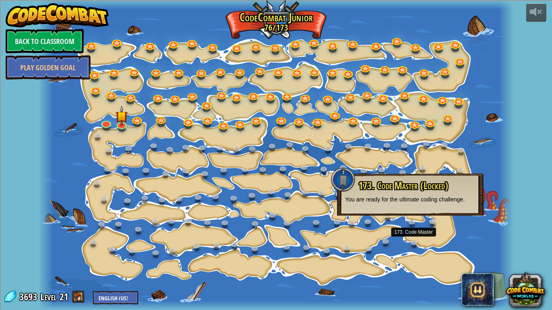
click at [68, 297] on span "21" at bounding box center [63, 296] width 9 height 13
click at [74, 295] on span at bounding box center [78, 297] width 12 height 12
click at [68, 41] on link "Back to Classroom" at bounding box center [45, 41] width 78 height 24
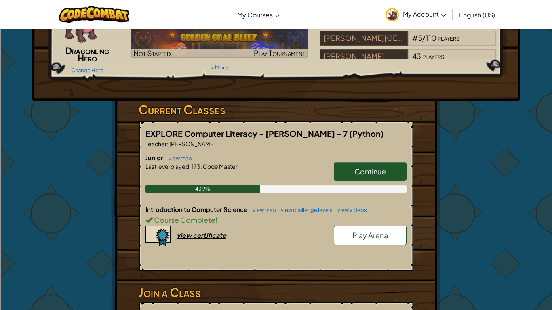
scroll to position [67, 0]
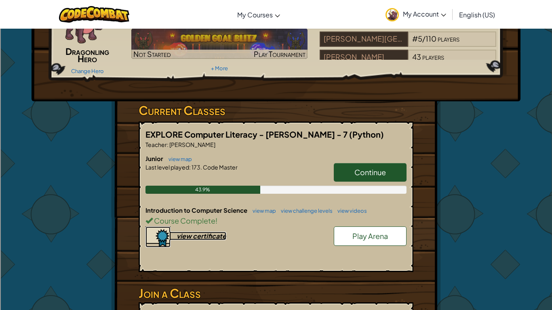
click at [165, 247] on img at bounding box center [157, 237] width 25 height 21
click at [192, 225] on span "Course Complete" at bounding box center [184, 220] width 63 height 9
click at [267, 214] on link "view map" at bounding box center [261, 211] width 27 height 6
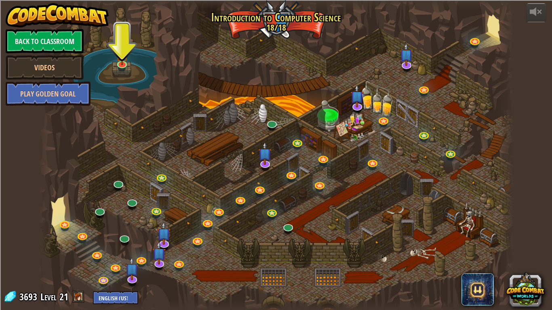
click at [348, 48] on div at bounding box center [276, 155] width 475 height 310
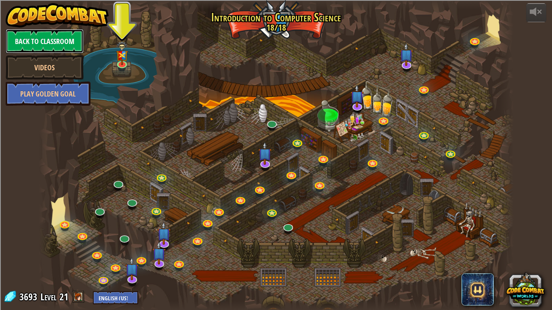
click at [38, 37] on link "Back to Classroom" at bounding box center [45, 41] width 78 height 24
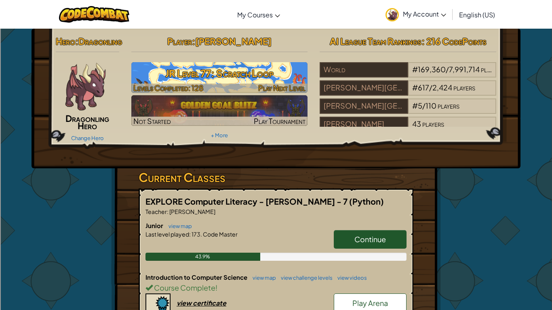
click at [260, 78] on h3 "JR Level 77: Scratch Loop" at bounding box center [219, 73] width 177 height 18
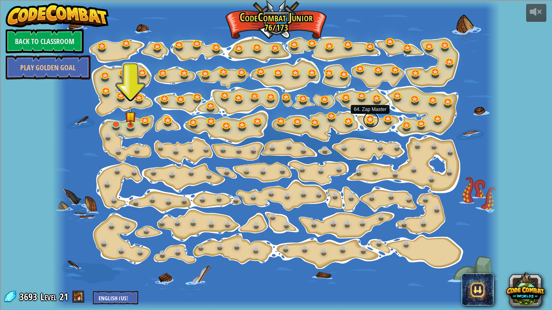
click at [373, 121] on link at bounding box center [371, 120] width 16 height 16
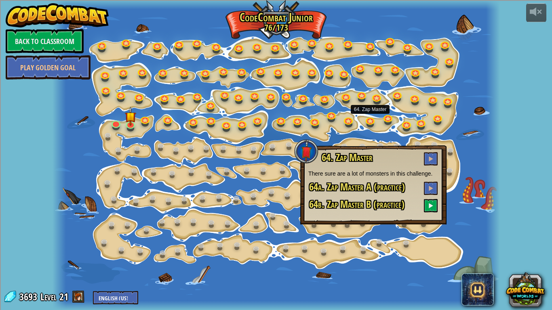
click at [56, 187] on div at bounding box center [59, 155] width 13 height 310
click at [78, 128] on div at bounding box center [276, 155] width 447 height 310
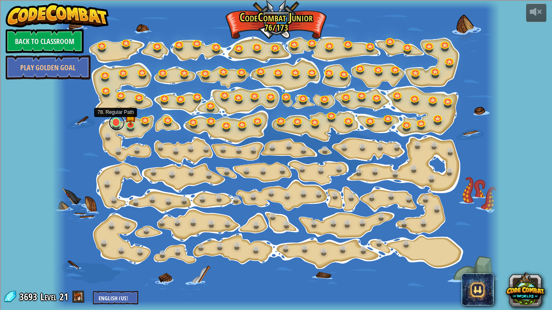
click at [117, 124] on link at bounding box center [117, 123] width 16 height 16
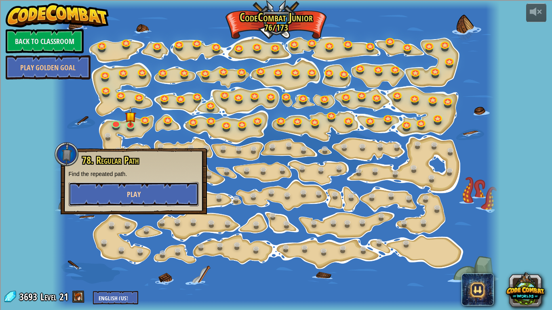
click at [132, 197] on span "Play" at bounding box center [134, 194] width 14 height 10
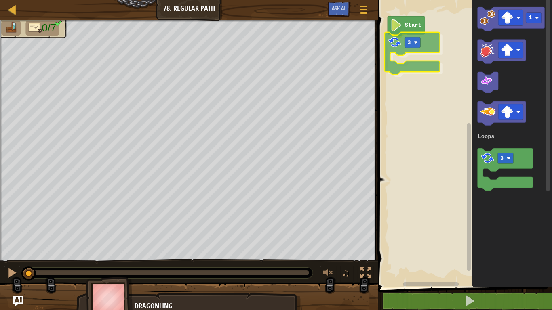
click at [389, 52] on div "Loops Start 3 1 3 Loops 3" at bounding box center [463, 142] width 177 height 292
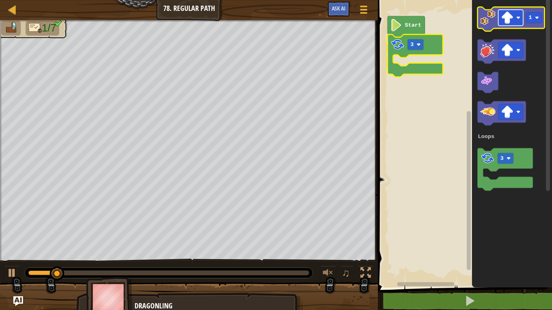
click at [517, 19] on image "Blockly Workspace" at bounding box center [518, 18] width 4 height 4
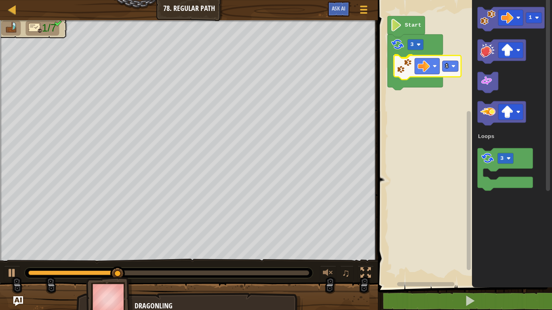
click at [399, 69] on div "Loops Start 3 1 1 3 Loops 1" at bounding box center [463, 142] width 177 height 292
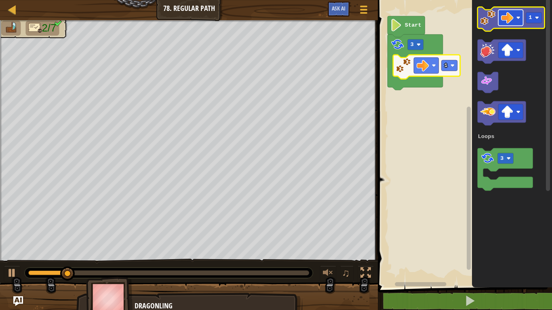
click at [516, 23] on rect "Blockly Workspace" at bounding box center [510, 18] width 25 height 16
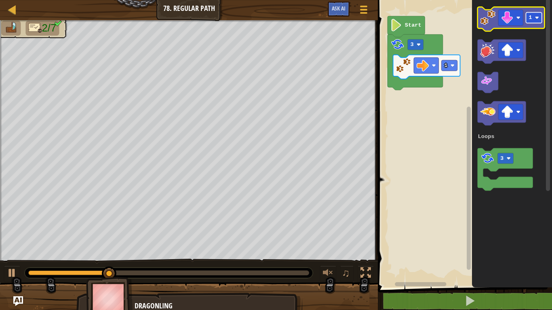
click at [539, 19] on image "Blockly Workspace" at bounding box center [537, 18] width 4 height 4
click at [485, 23] on image "Blockly Workspace" at bounding box center [487, 17] width 15 height 15
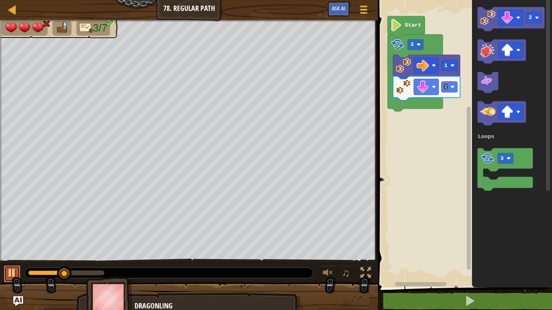
click at [8, 271] on div at bounding box center [12, 273] width 11 height 11
click at [518, 20] on rect "Blockly Workspace" at bounding box center [510, 18] width 25 height 16
click at [485, 24] on image "Blockly Workspace" at bounding box center [487, 17] width 15 height 15
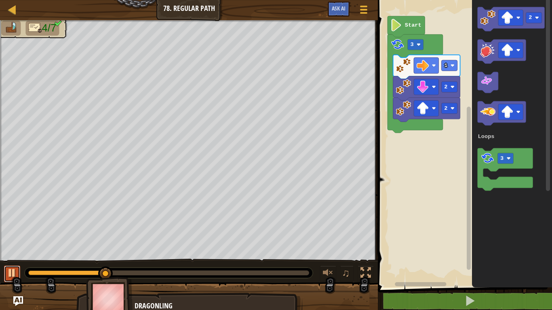
click at [11, 270] on div at bounding box center [12, 273] width 11 height 11
click at [450, 109] on image "Blockly Workspace" at bounding box center [452, 108] width 4 height 4
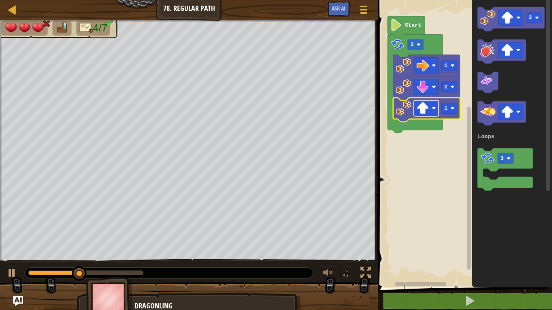
click at [438, 109] on rect "Blockly Workspace" at bounding box center [426, 109] width 25 height 16
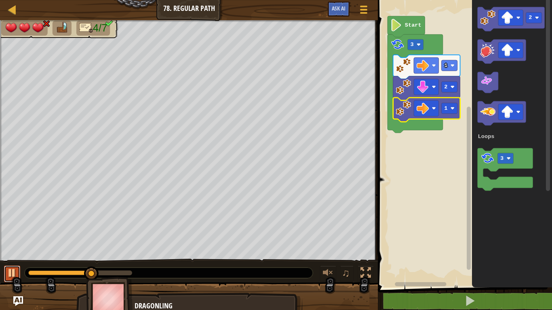
click at [12, 271] on div at bounding box center [12, 273] width 11 height 11
click at [485, 19] on image "Blockly Workspace" at bounding box center [487, 17] width 15 height 15
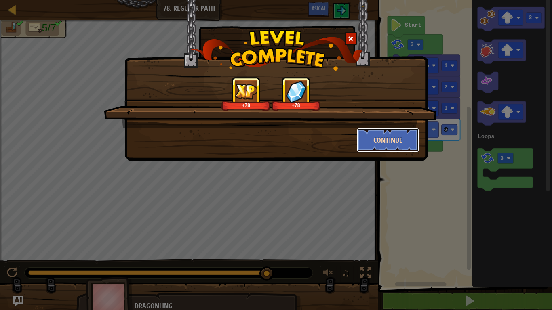
click at [391, 140] on button "Continue" at bounding box center [388, 140] width 63 height 24
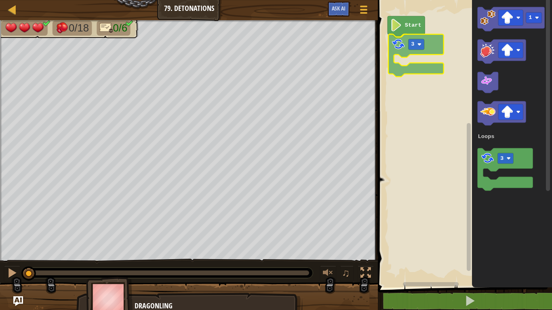
click at [397, 42] on div "Loops Start 3 1 3 Loops 3" at bounding box center [463, 142] width 177 height 292
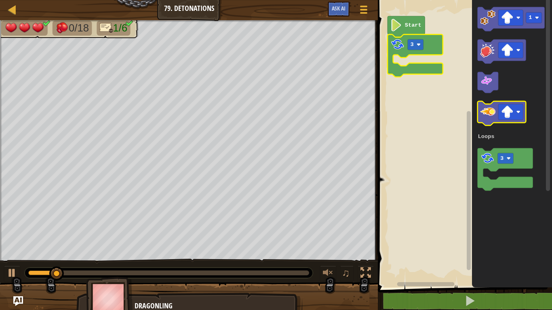
click at [488, 118] on image "Blockly Workspace" at bounding box center [487, 111] width 15 height 15
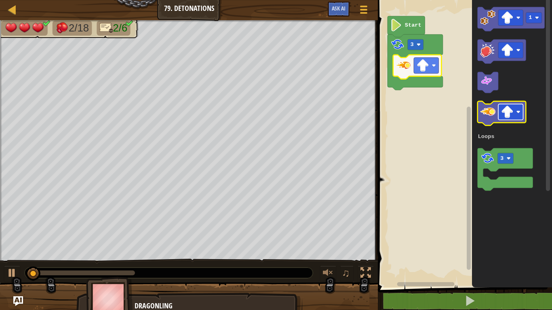
click at [511, 112] on image "Blockly Workspace" at bounding box center [507, 112] width 13 height 13
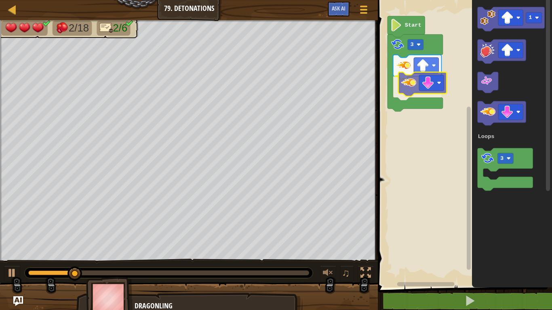
click at [406, 86] on div "Loops Start 3 1 3 Loops" at bounding box center [463, 142] width 177 height 292
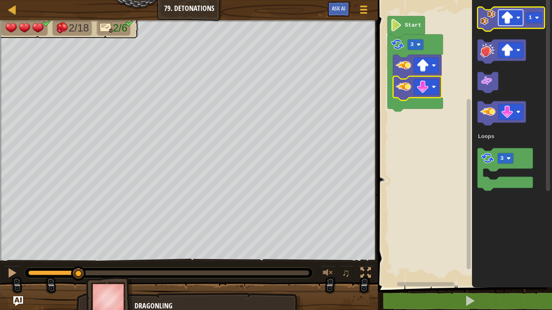
click at [515, 21] on rect "Blockly Workspace" at bounding box center [510, 18] width 25 height 16
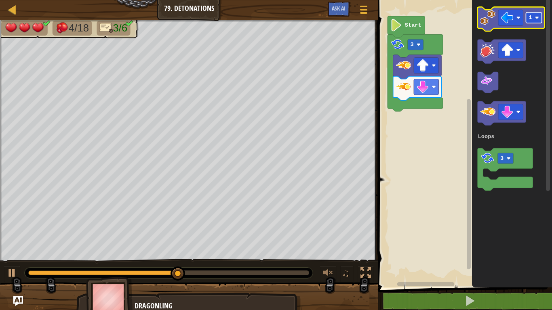
click at [533, 19] on rect "Blockly Workspace" at bounding box center [534, 18] width 16 height 11
click at [486, 24] on image "Blockly Workspace" at bounding box center [487, 17] width 15 height 15
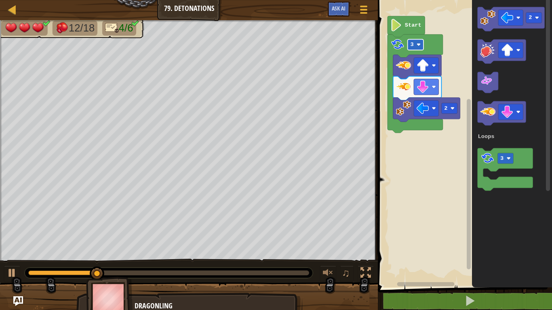
click at [418, 41] on rect "Blockly Workspace" at bounding box center [416, 44] width 16 height 11
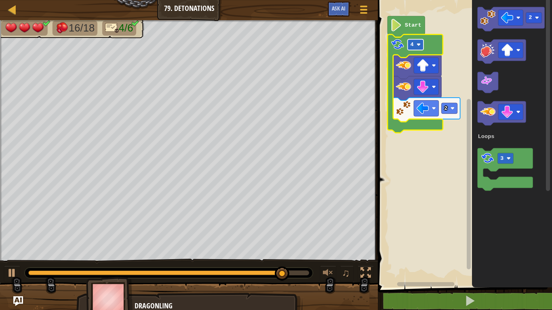
click at [419, 43] on image "Blockly Workspace" at bounding box center [419, 44] width 4 height 4
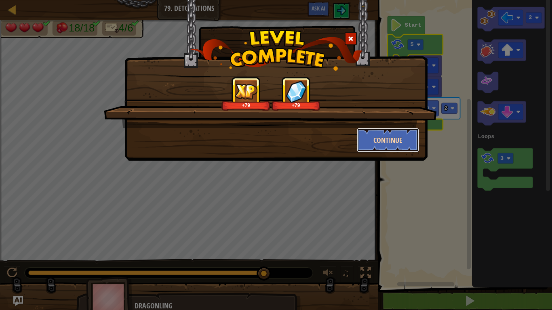
click at [391, 142] on button "Continue" at bounding box center [388, 140] width 63 height 24
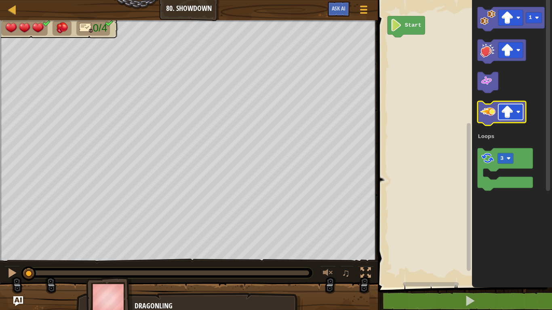
click at [521, 111] on rect "Blockly Workspace" at bounding box center [510, 112] width 25 height 16
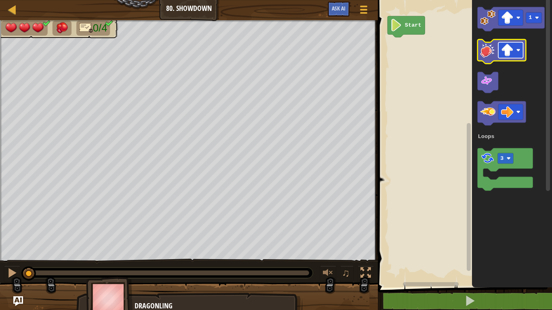
click at [518, 53] on rect "Blockly Workspace" at bounding box center [510, 50] width 25 height 16
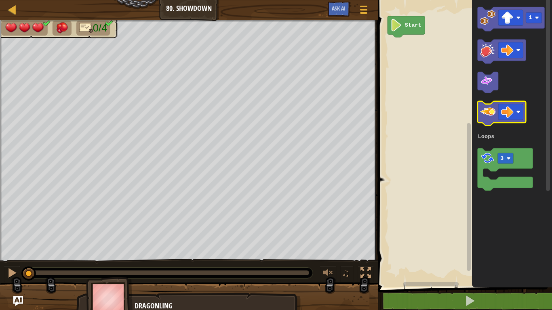
click at [486, 113] on image "Blockly Workspace" at bounding box center [487, 111] width 15 height 15
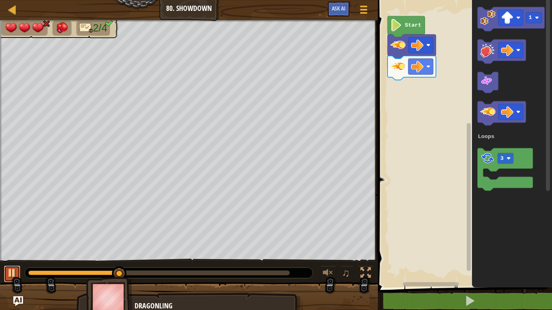
click at [8, 275] on div at bounding box center [12, 273] width 11 height 11
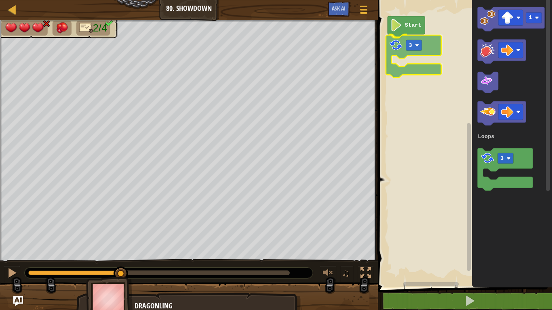
click at [395, 59] on div "Loops Start 3 1 3 Loops 3" at bounding box center [463, 142] width 177 height 292
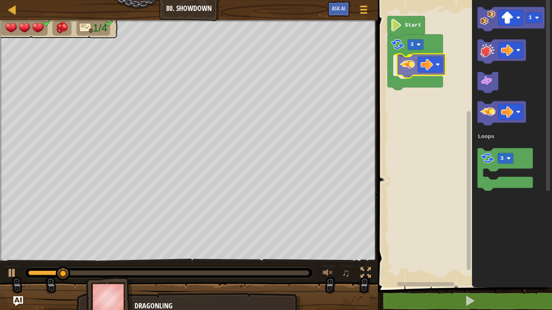
click at [406, 68] on div "Loops Start 3 1 3 Loops" at bounding box center [463, 142] width 177 height 292
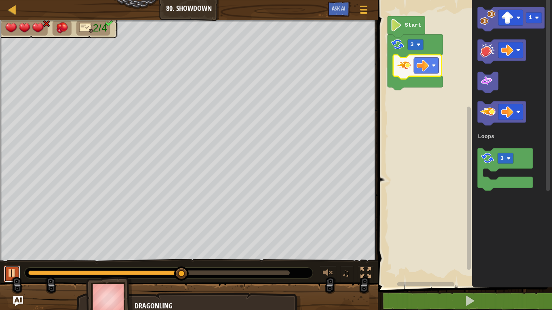
click at [7, 271] on div at bounding box center [12, 273] width 11 height 11
click at [419, 44] on image "Blockly Workspace" at bounding box center [419, 44] width 4 height 4
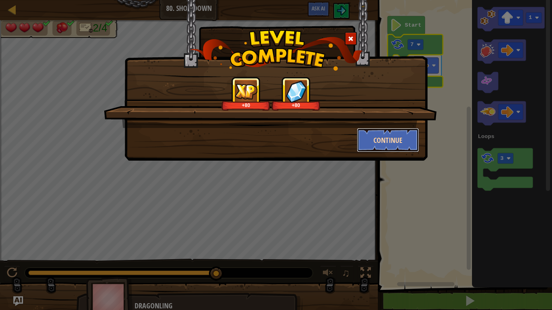
click at [398, 138] on button "Continue" at bounding box center [388, 140] width 63 height 24
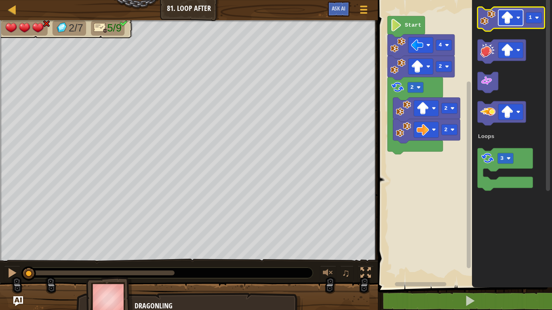
click at [518, 16] on image "Blockly Workspace" at bounding box center [518, 18] width 4 height 4
click at [538, 15] on rect "Blockly Workspace" at bounding box center [534, 18] width 16 height 11
click at [410, 141] on div "Loops 2 2 2 2 4 Start 2 3 Loops" at bounding box center [463, 142] width 177 height 292
click at [493, 26] on icon "Blockly Workspace" at bounding box center [511, 19] width 67 height 24
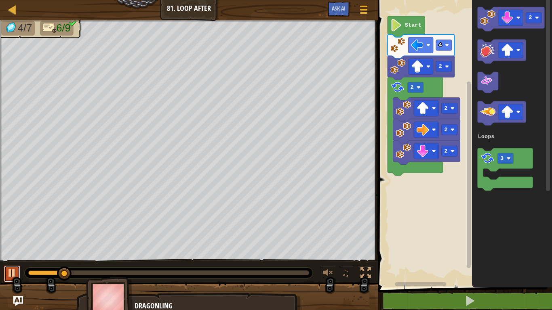
click at [8, 273] on div at bounding box center [12, 273] width 11 height 11
click at [519, 19] on image "Blockly Workspace" at bounding box center [518, 18] width 4 height 4
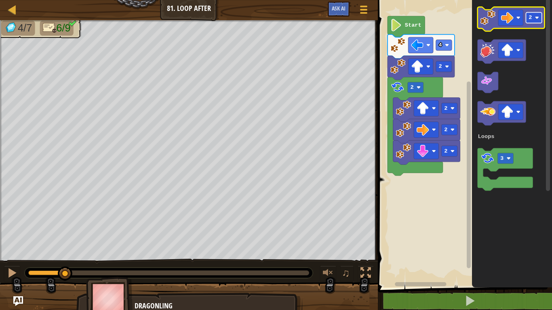
click at [538, 19] on image "Blockly Workspace" at bounding box center [537, 18] width 4 height 4
click at [490, 22] on image "Blockly Workspace" at bounding box center [487, 17] width 15 height 15
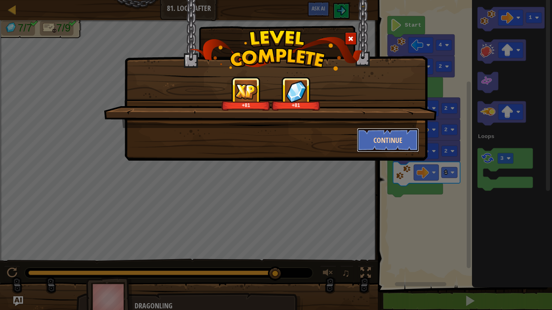
click at [378, 133] on button "Continue" at bounding box center [388, 140] width 63 height 24
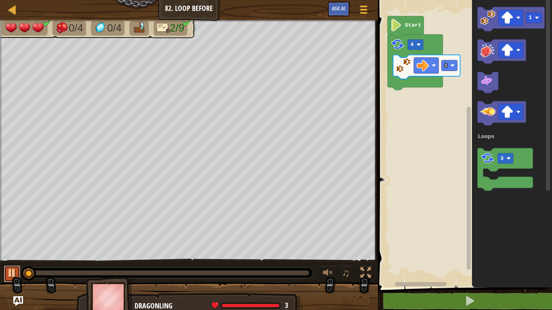
click at [10, 274] on div at bounding box center [12, 273] width 11 height 11
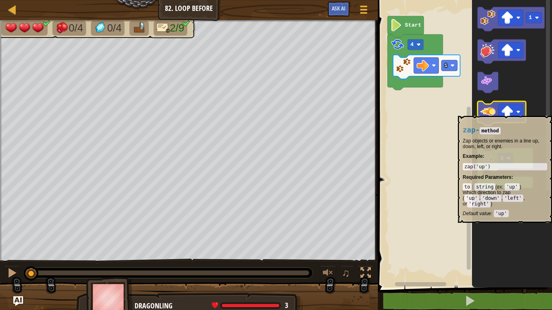
click at [487, 114] on image "Blockly Workspace" at bounding box center [487, 111] width 15 height 15
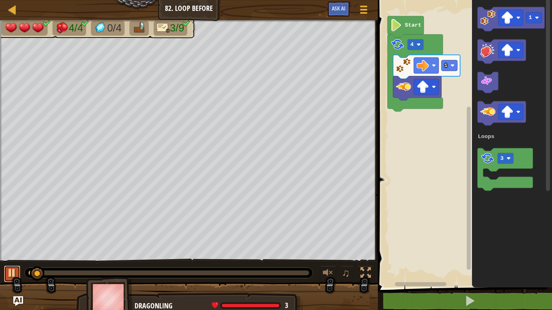
click at [13, 270] on div at bounding box center [12, 273] width 11 height 11
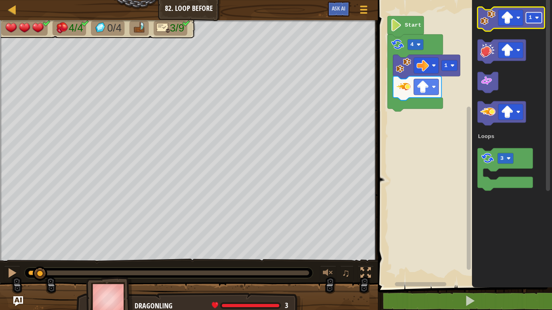
click at [535, 17] on image "Blockly Workspace" at bounding box center [537, 18] width 4 height 4
click at [488, 25] on icon "Blockly Workspace" at bounding box center [511, 19] width 67 height 24
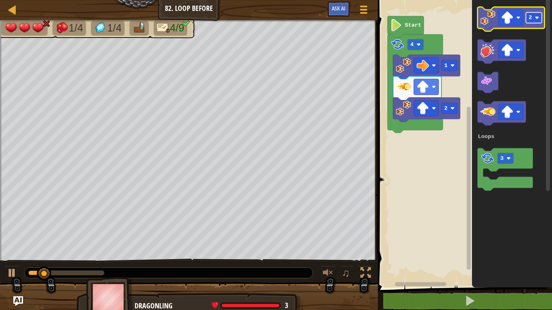
click at [536, 17] on image "Blockly Workspace" at bounding box center [537, 18] width 4 height 4
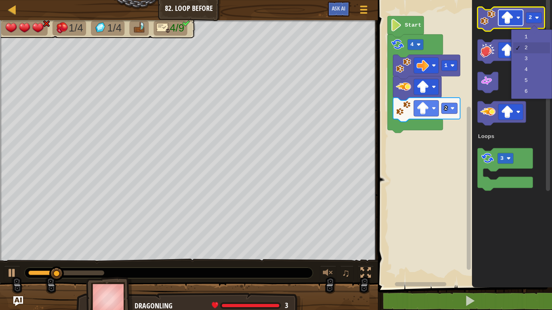
click at [516, 15] on rect "Blockly Workspace" at bounding box center [510, 18] width 25 height 16
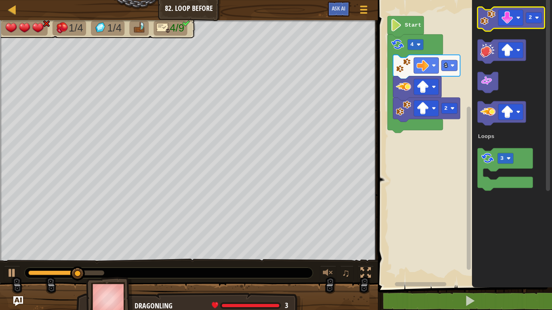
click at [489, 21] on image "Blockly Workspace" at bounding box center [487, 17] width 15 height 15
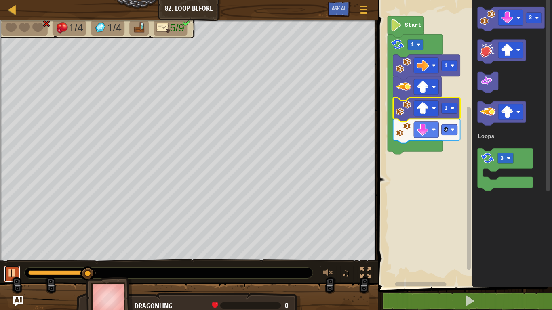
click at [17, 269] on button at bounding box center [12, 274] width 16 height 17
click at [451, 134] on rect "Blockly Workspace" at bounding box center [450, 129] width 16 height 11
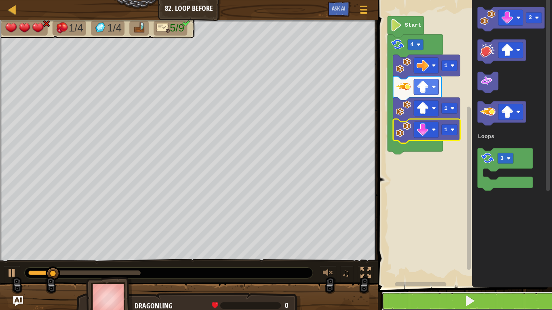
click at [449, 297] on button at bounding box center [469, 301] width 177 height 19
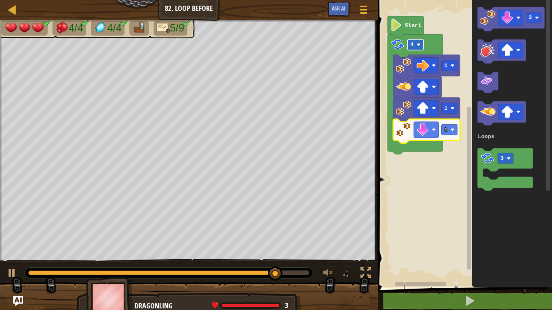
click at [420, 45] on image "Blockly Workspace" at bounding box center [419, 44] width 4 height 4
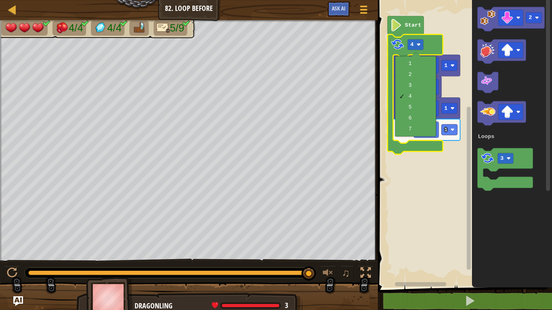
click at [427, 234] on rect "Blockly Workspace" at bounding box center [463, 142] width 177 height 292
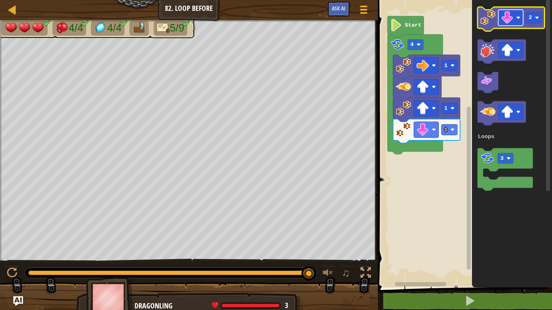
click at [516, 19] on image "Blockly Workspace" at bounding box center [518, 18] width 4 height 4
click at [538, 17] on image "Blockly Workspace" at bounding box center [537, 18] width 4 height 4
click at [485, 16] on image "Blockly Workspace" at bounding box center [487, 17] width 15 height 15
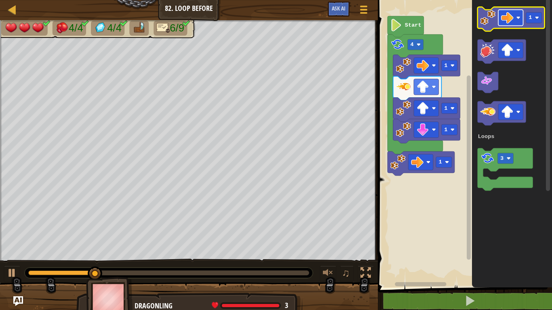
click at [519, 19] on image "Blockly Workspace" at bounding box center [518, 18] width 4 height 4
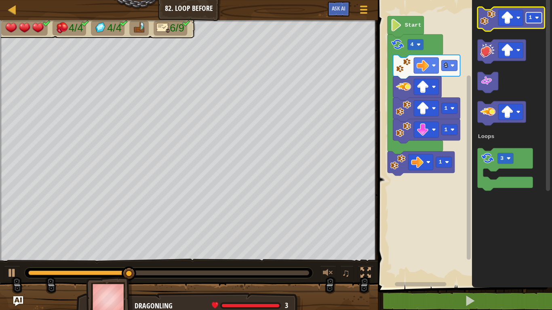
click at [535, 20] on rect "Blockly Workspace" at bounding box center [534, 18] width 16 height 11
click at [490, 21] on image "Blockly Workspace" at bounding box center [487, 17] width 15 height 15
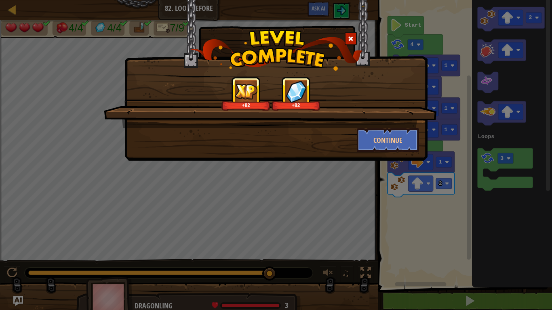
click at [348, 35] on div at bounding box center [351, 38] width 12 height 13
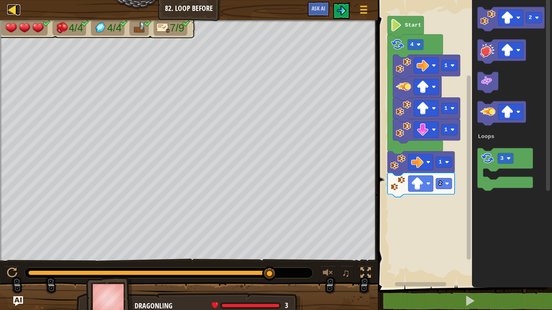
click at [12, 12] on div at bounding box center [12, 9] width 10 height 10
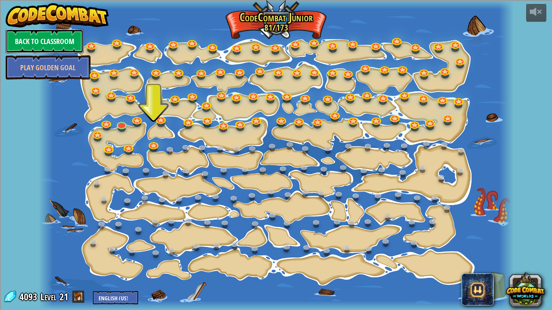
click at [59, 40] on link "Back to Classroom" at bounding box center [45, 41] width 78 height 24
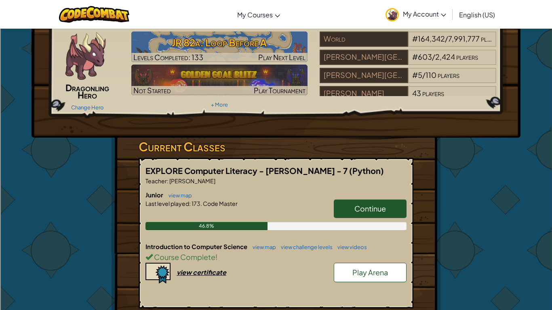
scroll to position [32, 0]
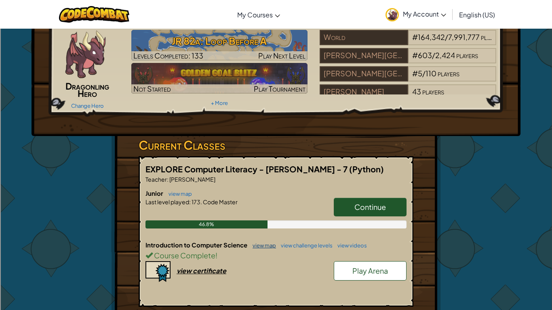
click at [263, 249] on link "view map" at bounding box center [261, 245] width 27 height 6
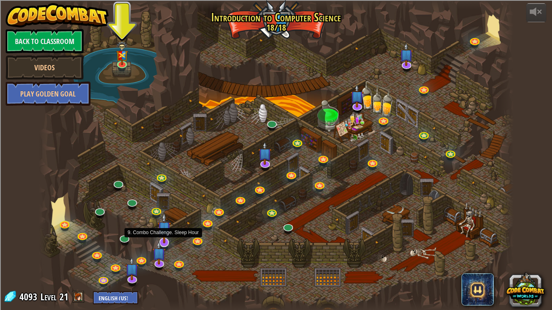
click at [164, 235] on img at bounding box center [164, 228] width 13 height 31
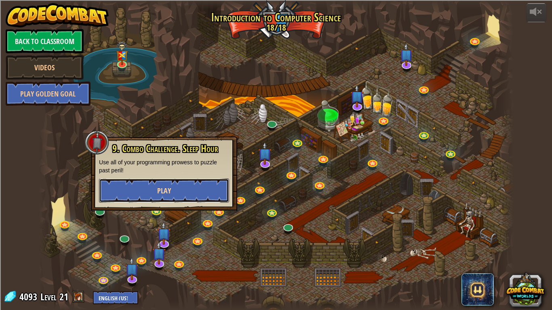
click at [189, 197] on button "Play" at bounding box center [164, 191] width 130 height 24
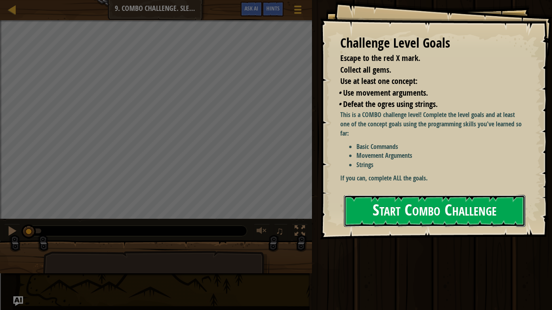
click at [358, 210] on button "Start Combo Challenge" at bounding box center [434, 211] width 181 height 32
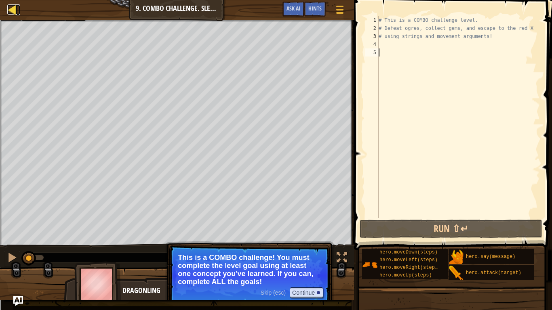
click at [12, 11] on div at bounding box center [12, 9] width 10 height 10
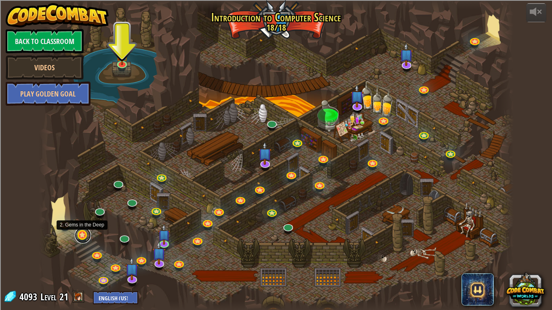
click at [82, 239] on link at bounding box center [83, 235] width 16 height 16
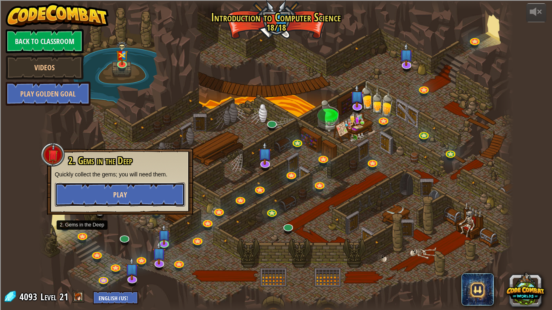
click at [143, 196] on button "Play" at bounding box center [120, 195] width 130 height 24
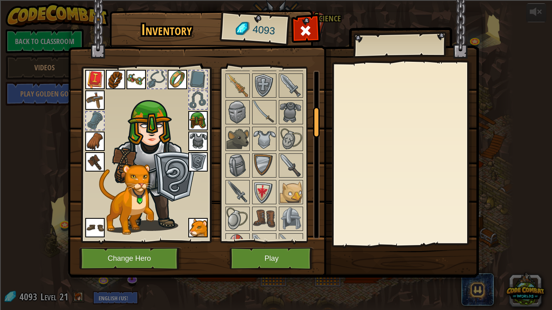
drag, startPoint x: 316, startPoint y: 79, endPoint x: 313, endPoint y: 127, distance: 47.8
click at [313, 127] on div at bounding box center [316, 122] width 6 height 31
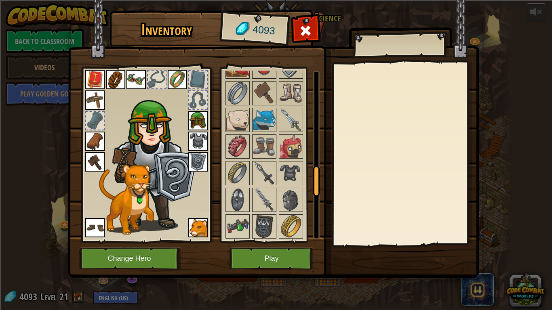
scroll to position [510, 0]
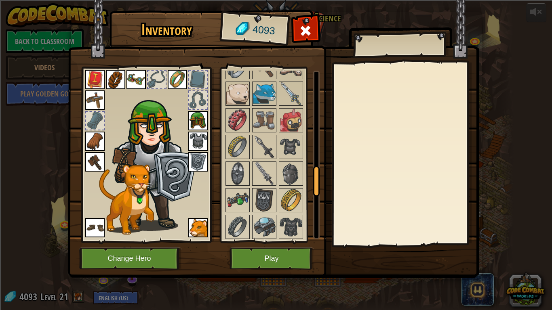
drag, startPoint x: 316, startPoint y: 134, endPoint x: 308, endPoint y: 170, distance: 36.9
click at [308, 170] on div "Available Equip Equip Equip Equip Equip Equip Equip Equip Equip Equip Equip Equ…" at bounding box center [271, 155] width 95 height 168
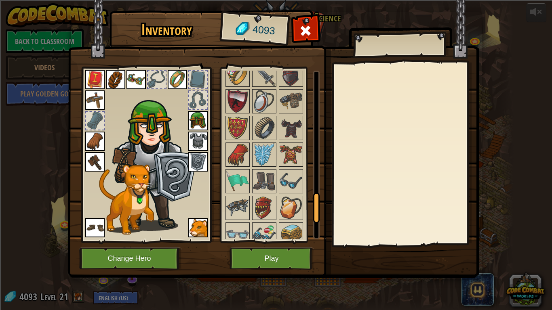
drag, startPoint x: 315, startPoint y: 172, endPoint x: 310, endPoint y: 210, distance: 38.7
click at [310, 210] on div "Available Equip Equip Equip Equip Equip Equip Equip Equip Equip Equip Equip Equ…" at bounding box center [271, 155] width 95 height 168
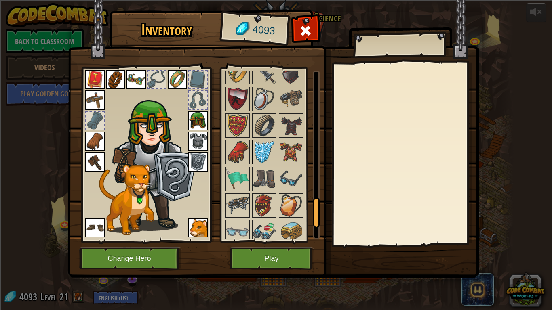
click at [264, 154] on img at bounding box center [264, 152] width 23 height 23
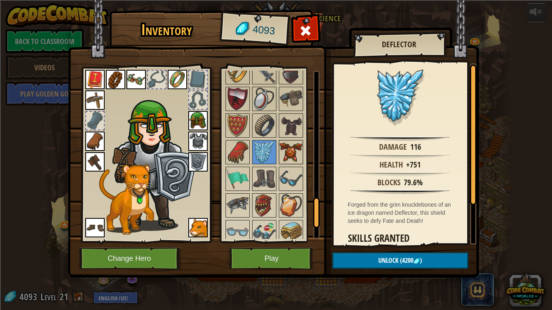
click at [286, 154] on img at bounding box center [291, 152] width 23 height 23
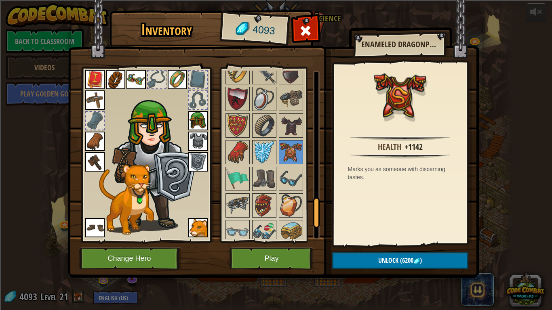
click at [265, 153] on img at bounding box center [264, 152] width 23 height 23
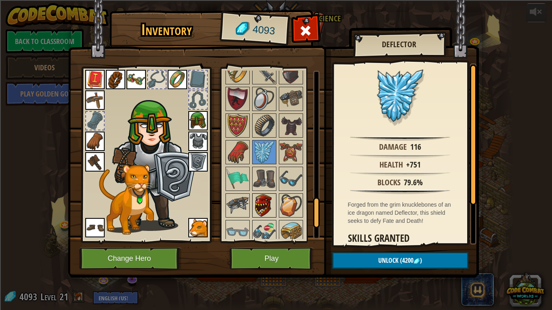
click at [262, 203] on img at bounding box center [264, 205] width 23 height 23
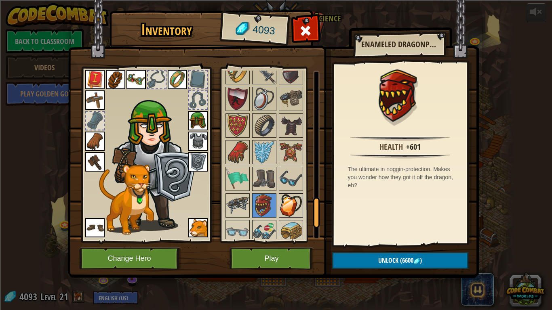
click at [302, 207] on div at bounding box center [291, 206] width 24 height 24
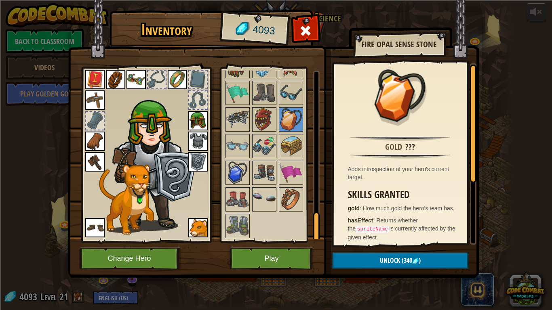
scroll to position [831, 0]
drag, startPoint x: 317, startPoint y: 208, endPoint x: 316, endPoint y: 229, distance: 21.8
click at [316, 229] on div at bounding box center [316, 227] width 6 height 31
click at [306, 26] on span at bounding box center [305, 30] width 13 height 13
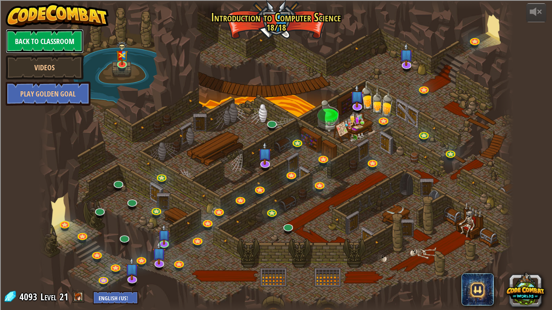
click at [71, 41] on link "Back to Classroom" at bounding box center [45, 41] width 78 height 24
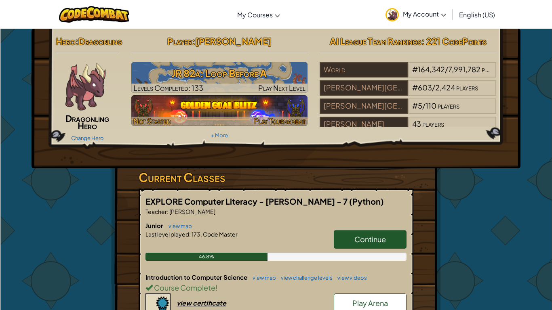
click at [172, 114] on img at bounding box center [219, 110] width 177 height 31
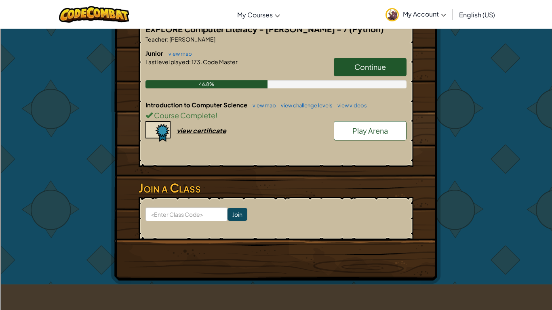
scroll to position [178, 0]
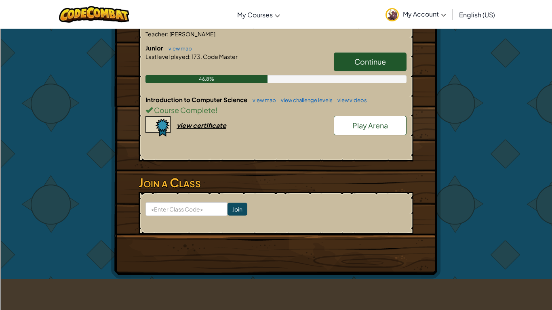
click at [362, 130] on span "Play Arena" at bounding box center [370, 125] width 36 height 9
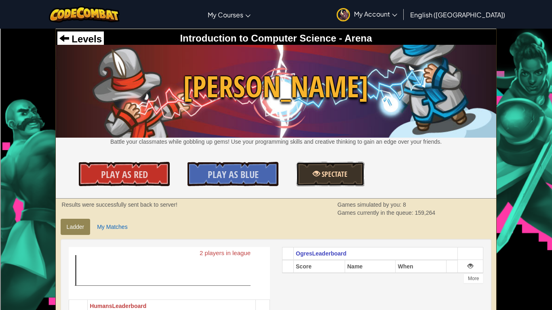
click at [345, 175] on span "Spectate" at bounding box center [333, 174] width 27 height 10
click at [146, 171] on span "Play As Red" at bounding box center [124, 174] width 47 height 13
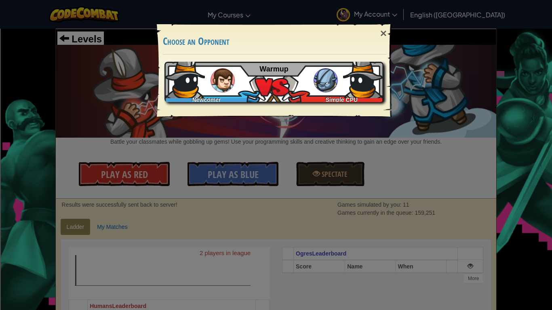
click at [285, 76] on div "Newcomer Simple CPU Warmup" at bounding box center [273, 82] width 219 height 40
